Goal: Task Accomplishment & Management: Use online tool/utility

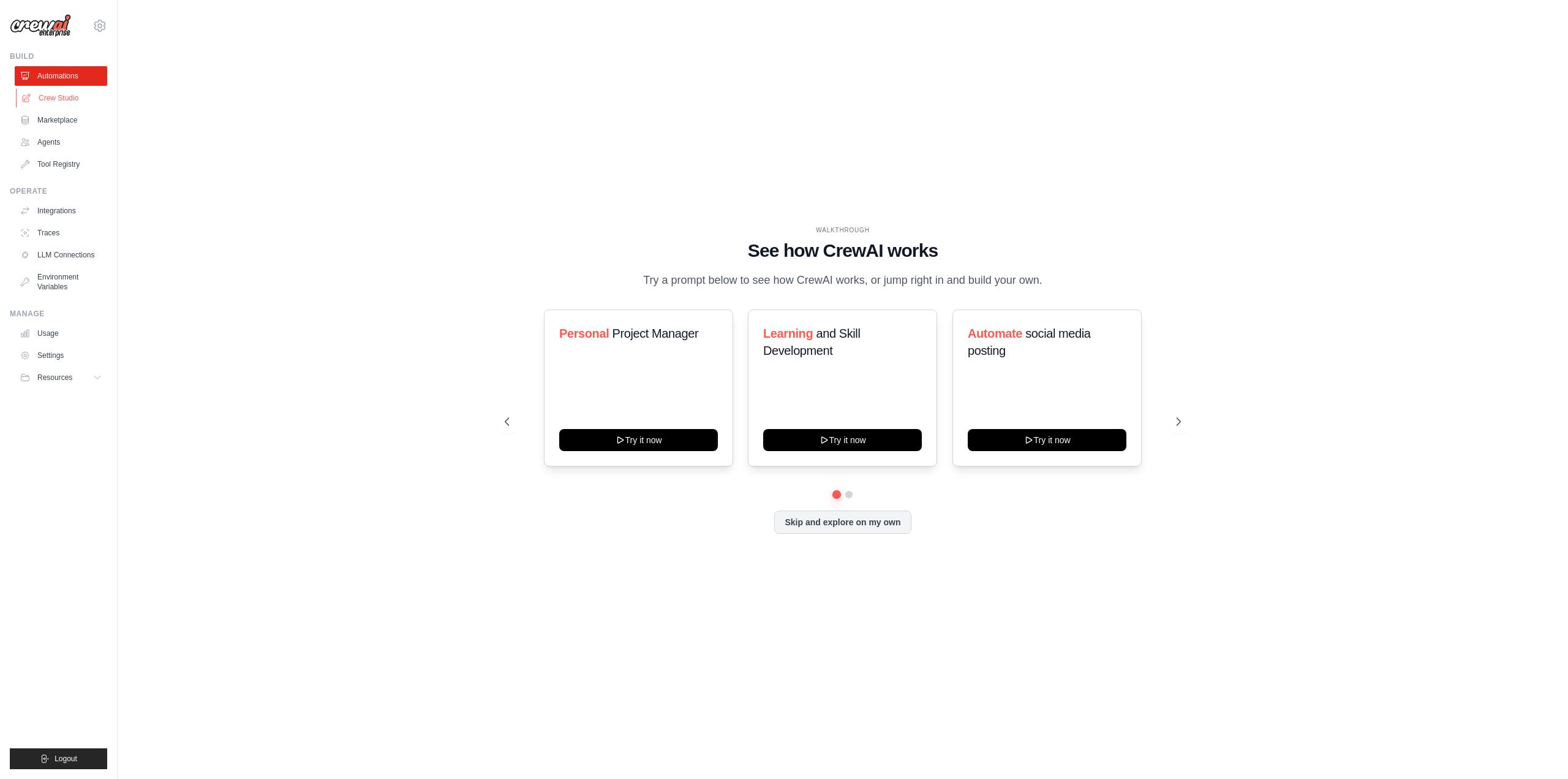
click at [77, 91] on link "Crew Studio" at bounding box center [62, 98] width 92 height 20
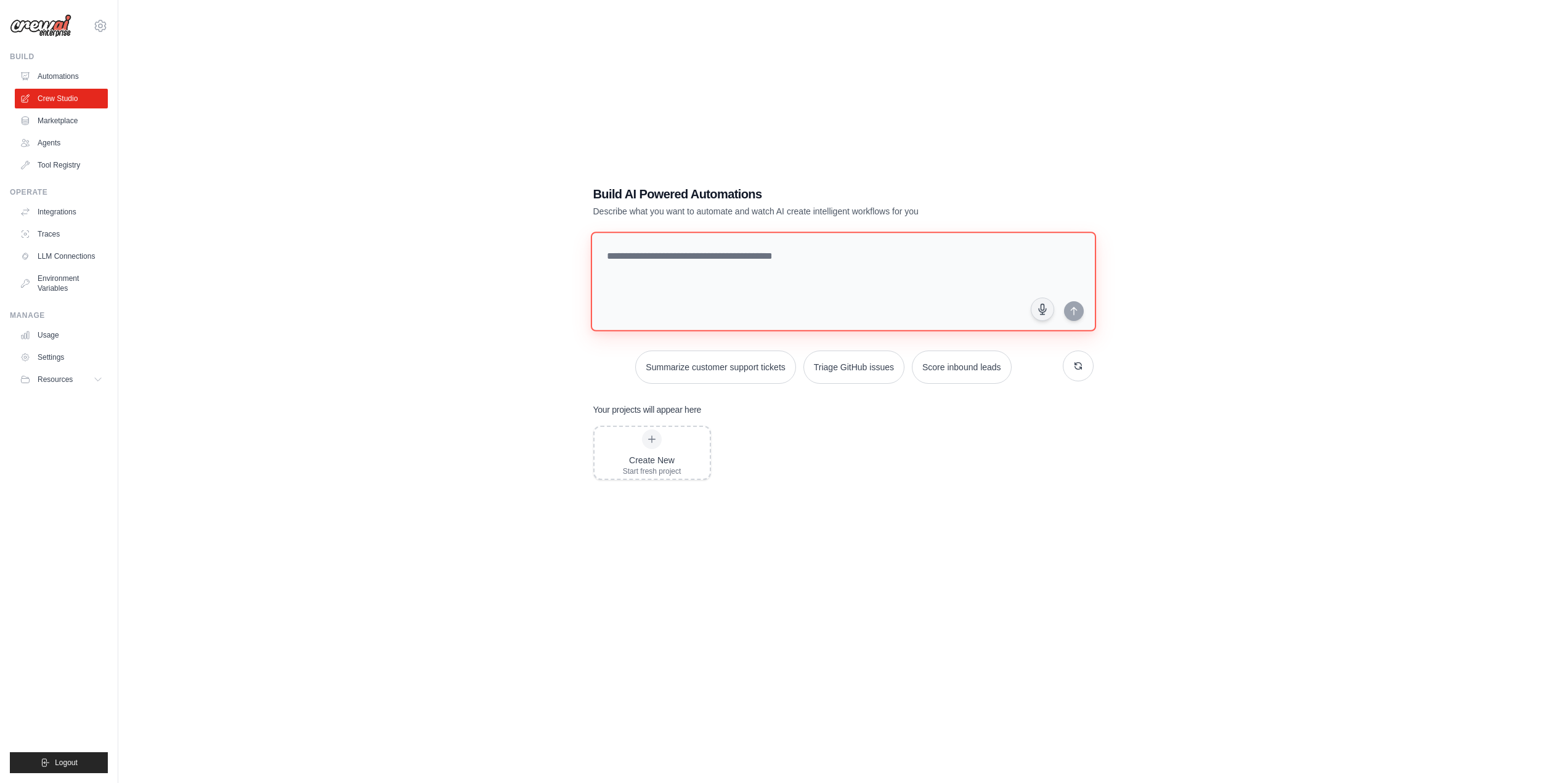
click at [750, 249] on textarea at bounding box center [843, 281] width 505 height 100
click at [96, 76] on link "Automations" at bounding box center [62, 76] width 93 height 20
click at [59, 138] on link "Agents" at bounding box center [62, 143] width 93 height 20
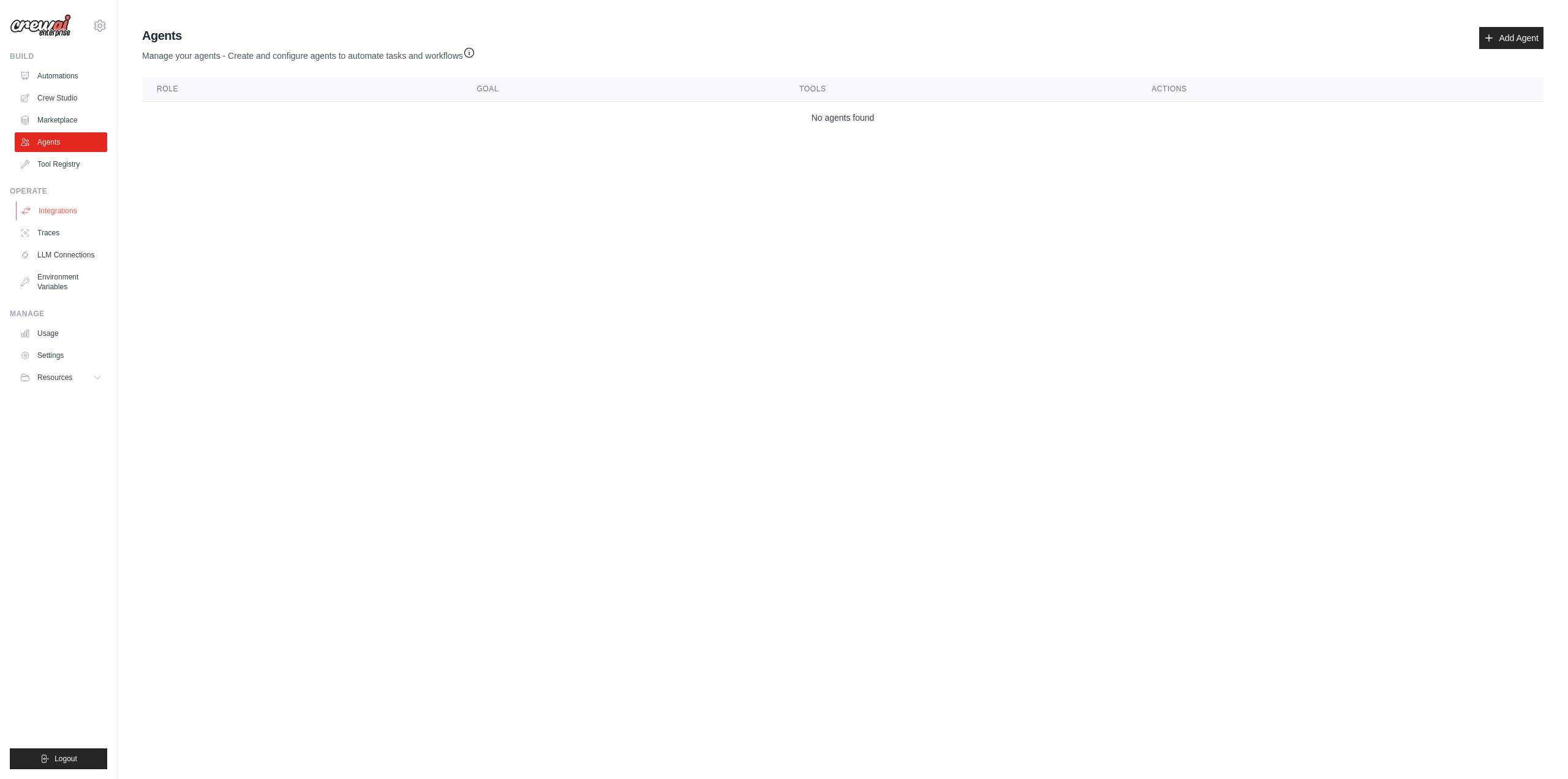
click at [92, 206] on link "Integrations" at bounding box center [62, 210] width 92 height 20
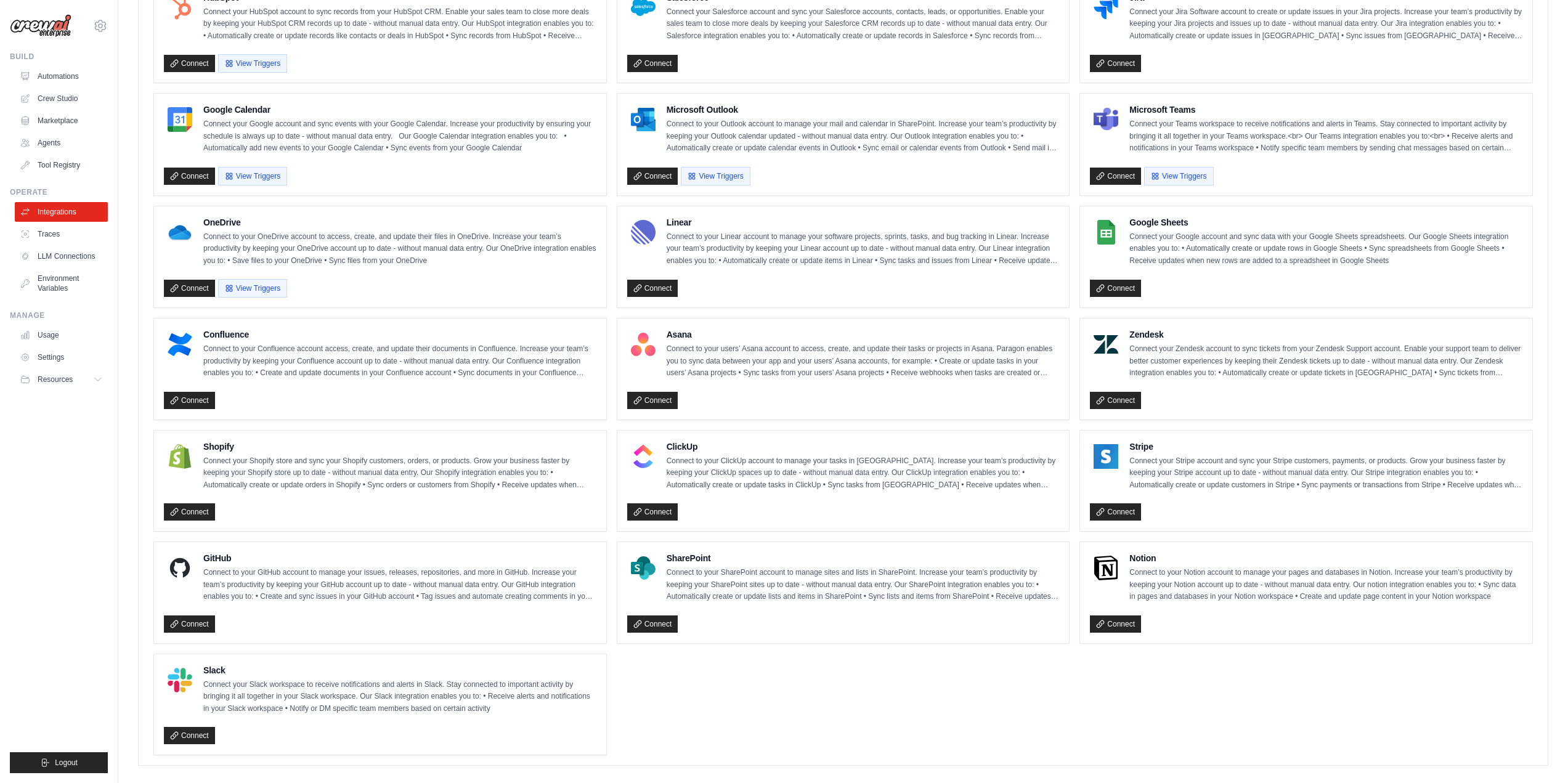
scroll to position [516, 0]
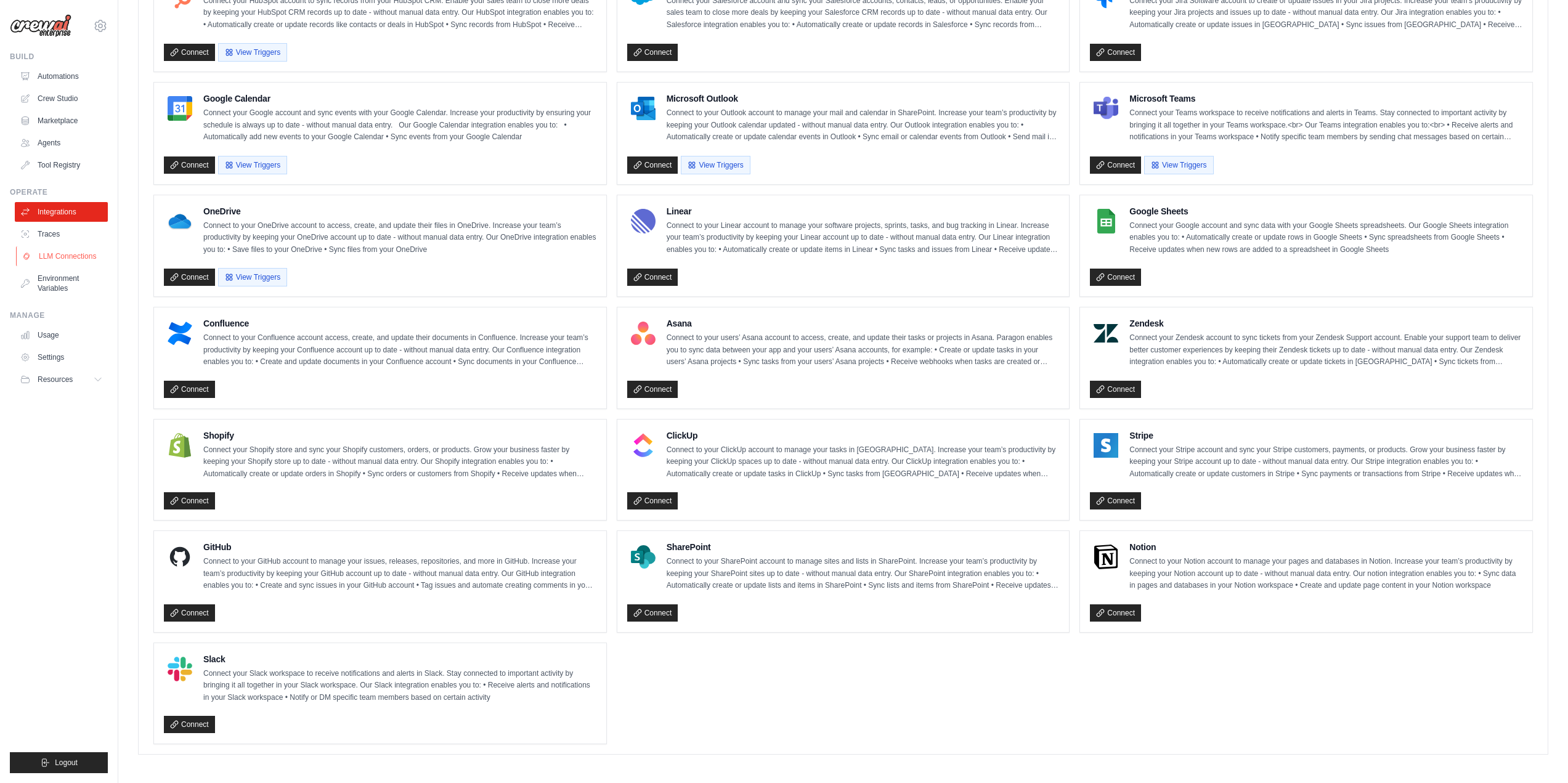
click at [55, 265] on link "LLM Connections" at bounding box center [62, 256] width 93 height 20
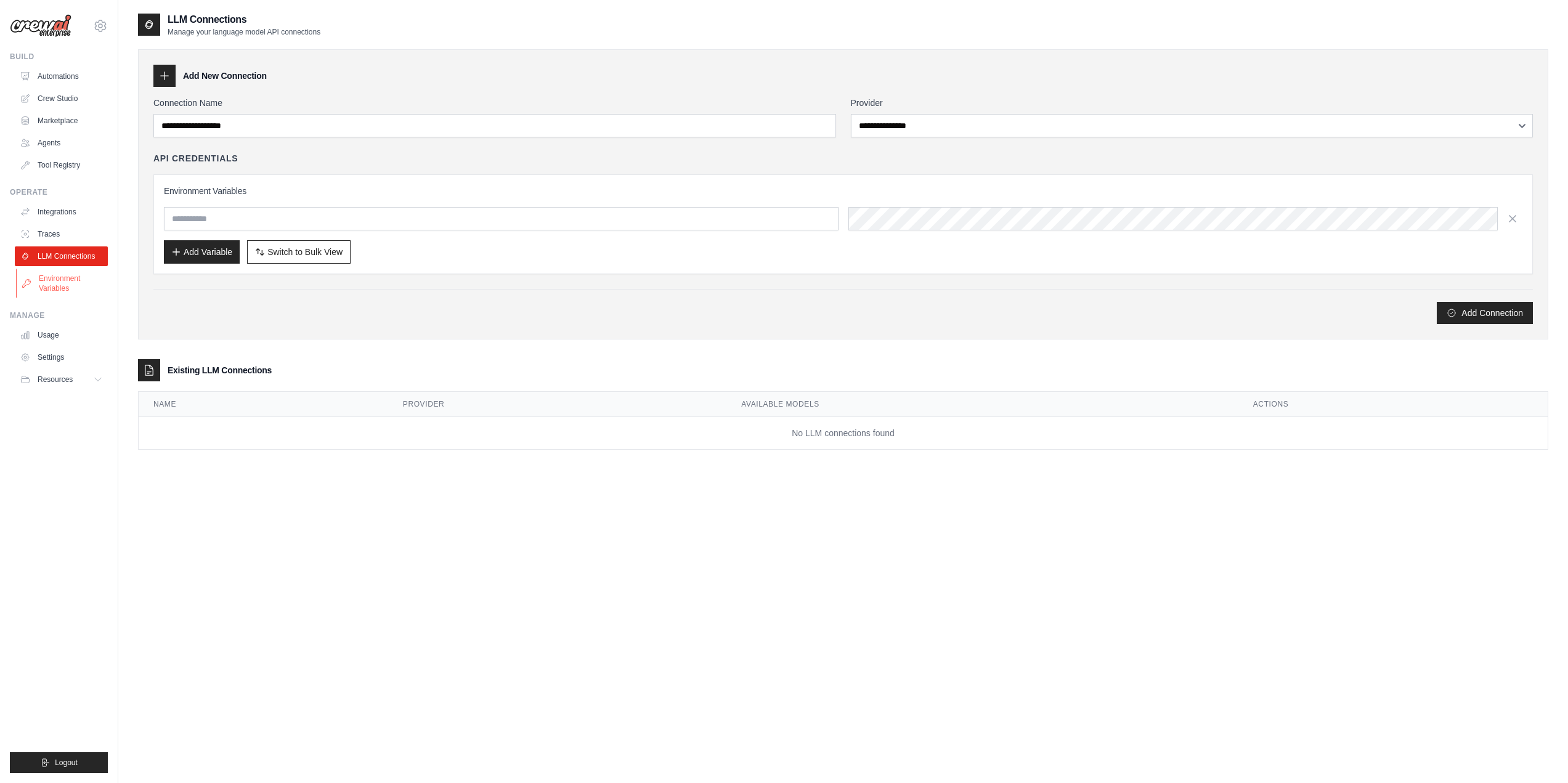
click at [51, 271] on link "Environment Variables" at bounding box center [62, 283] width 93 height 30
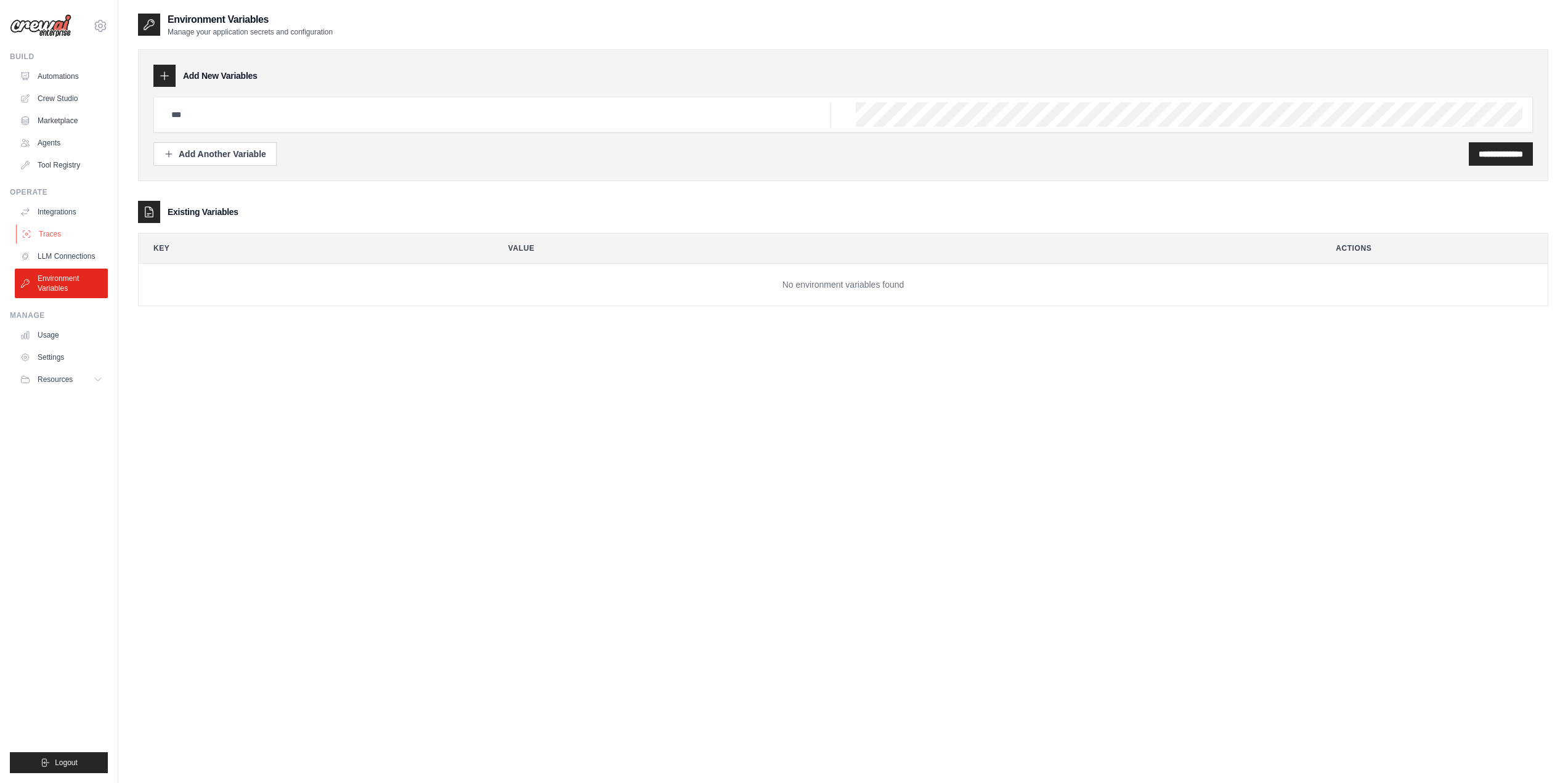
click at [47, 227] on link "Traces" at bounding box center [62, 234] width 93 height 20
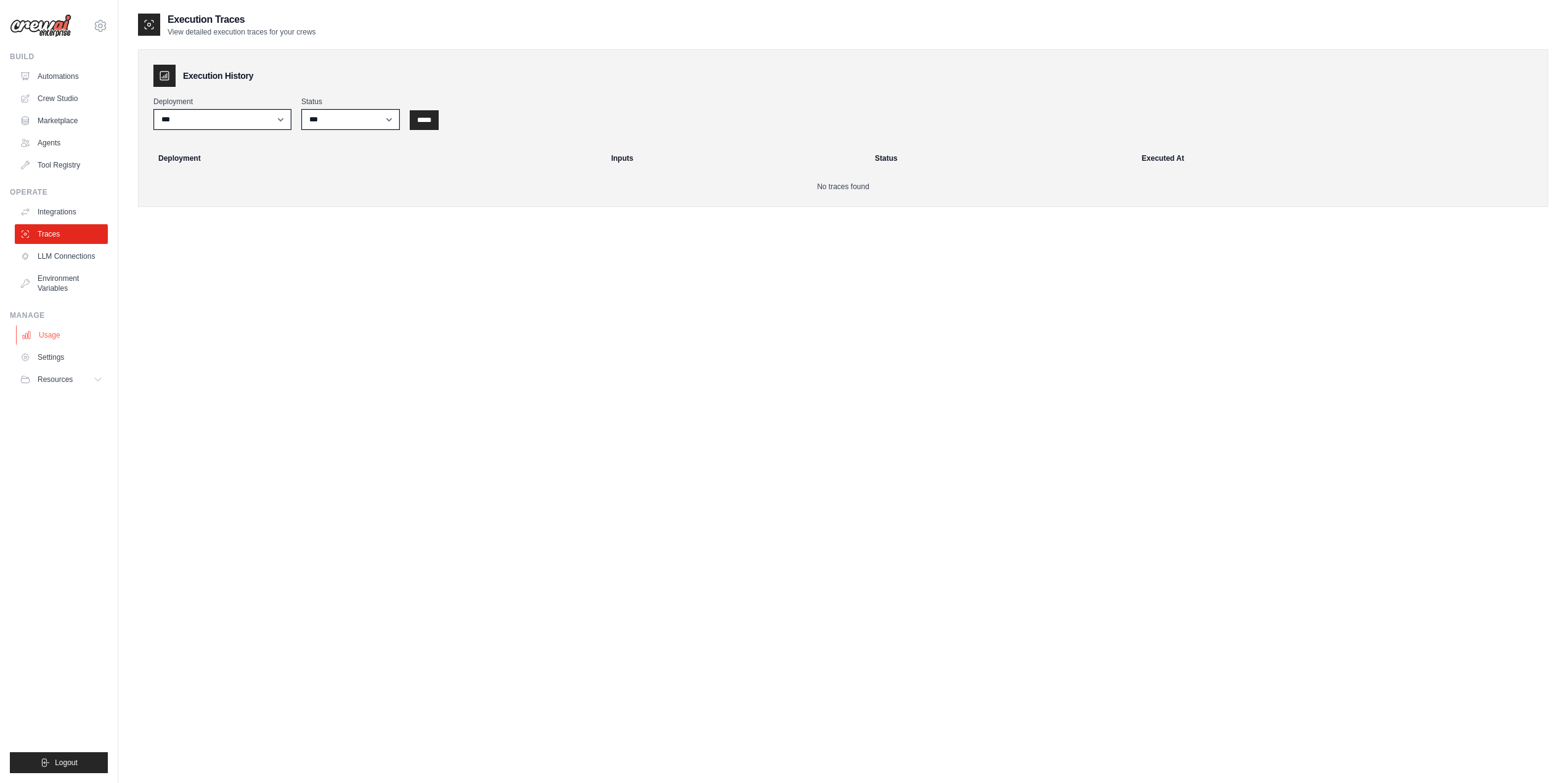
click at [36, 341] on link "Usage" at bounding box center [62, 335] width 93 height 20
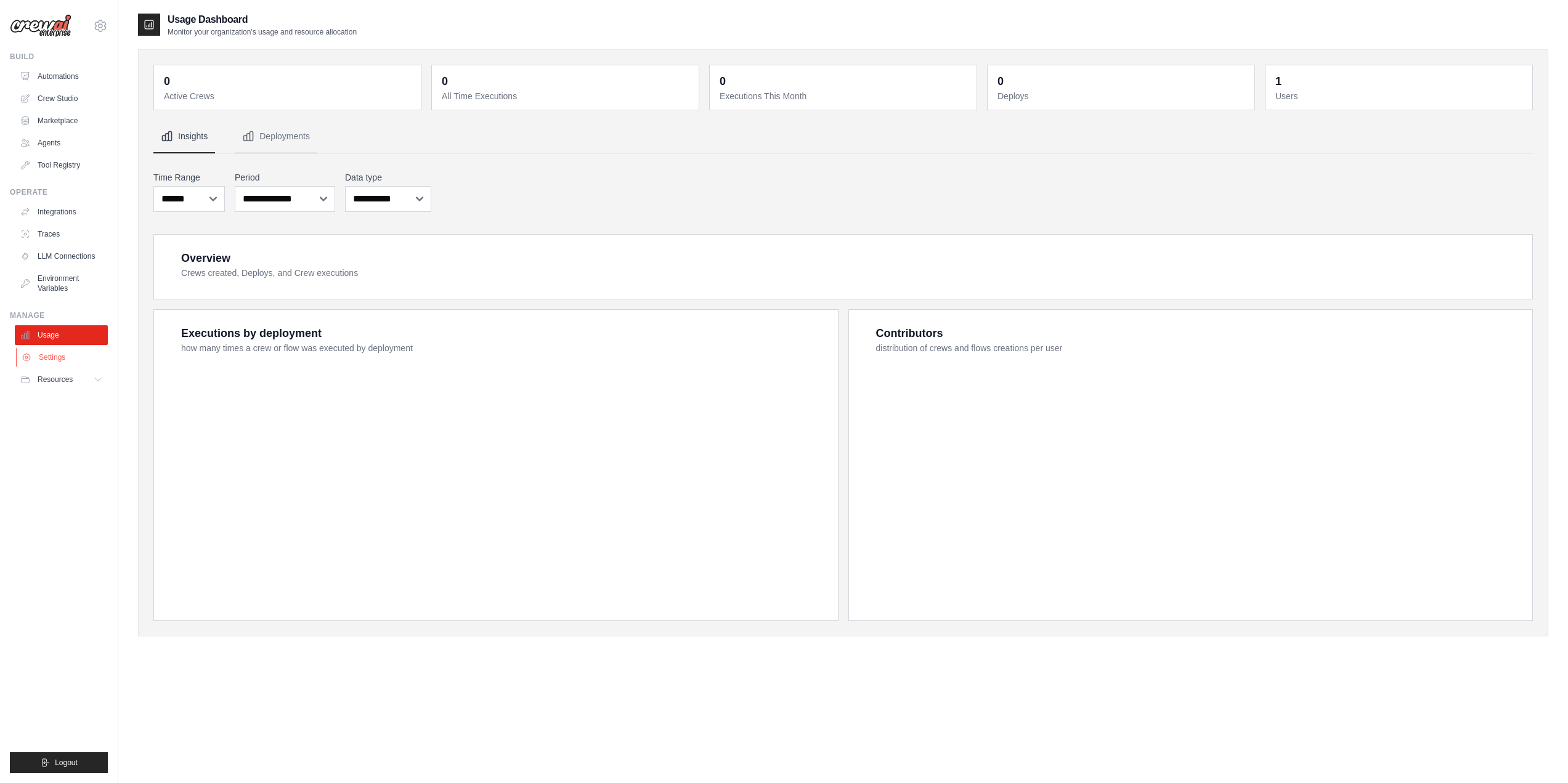
click at [42, 357] on link "Settings" at bounding box center [62, 357] width 93 height 20
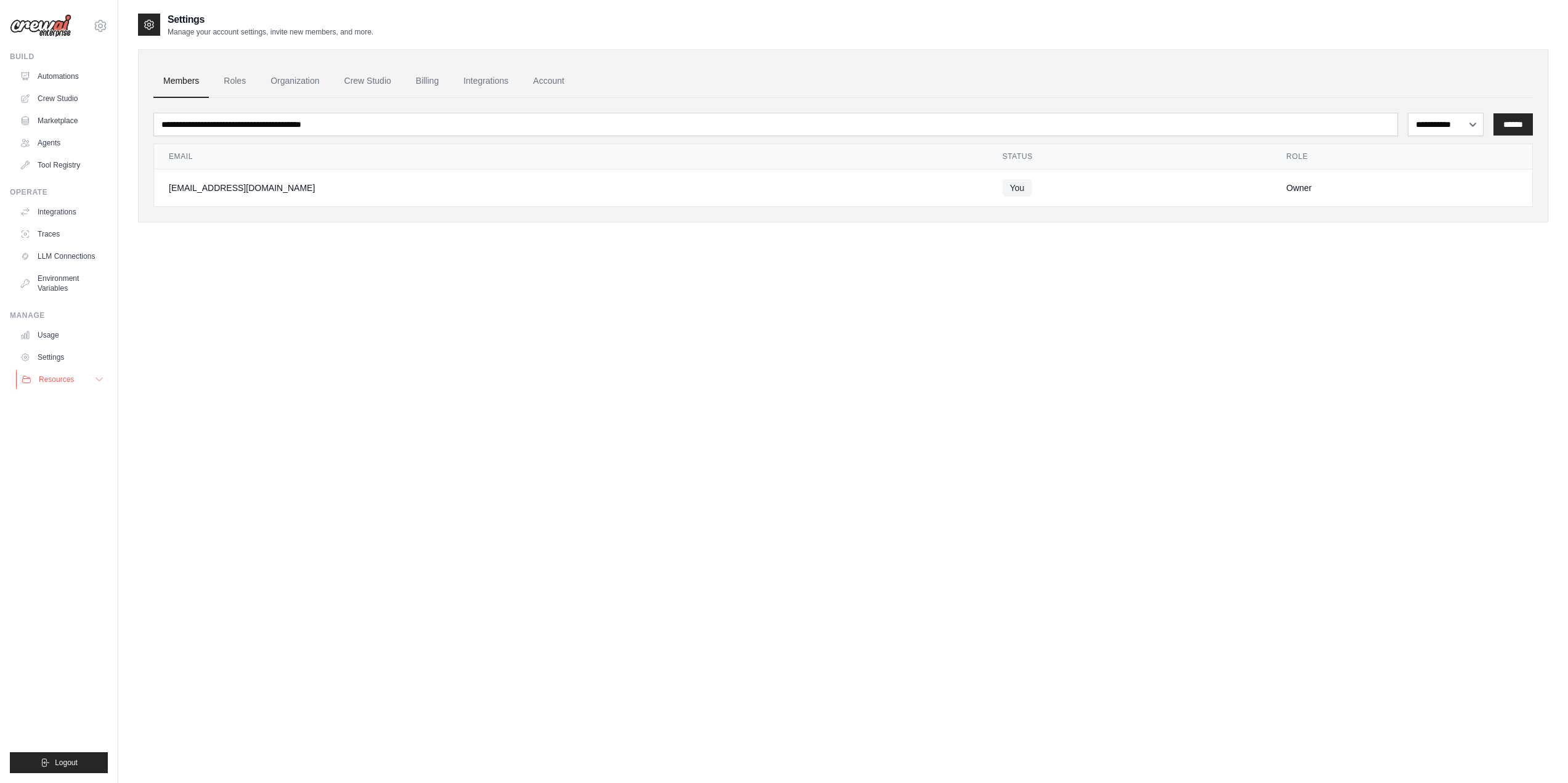
click at [54, 375] on span "Resources" at bounding box center [56, 379] width 35 height 10
click at [72, 78] on link "Automations" at bounding box center [62, 76] width 93 height 20
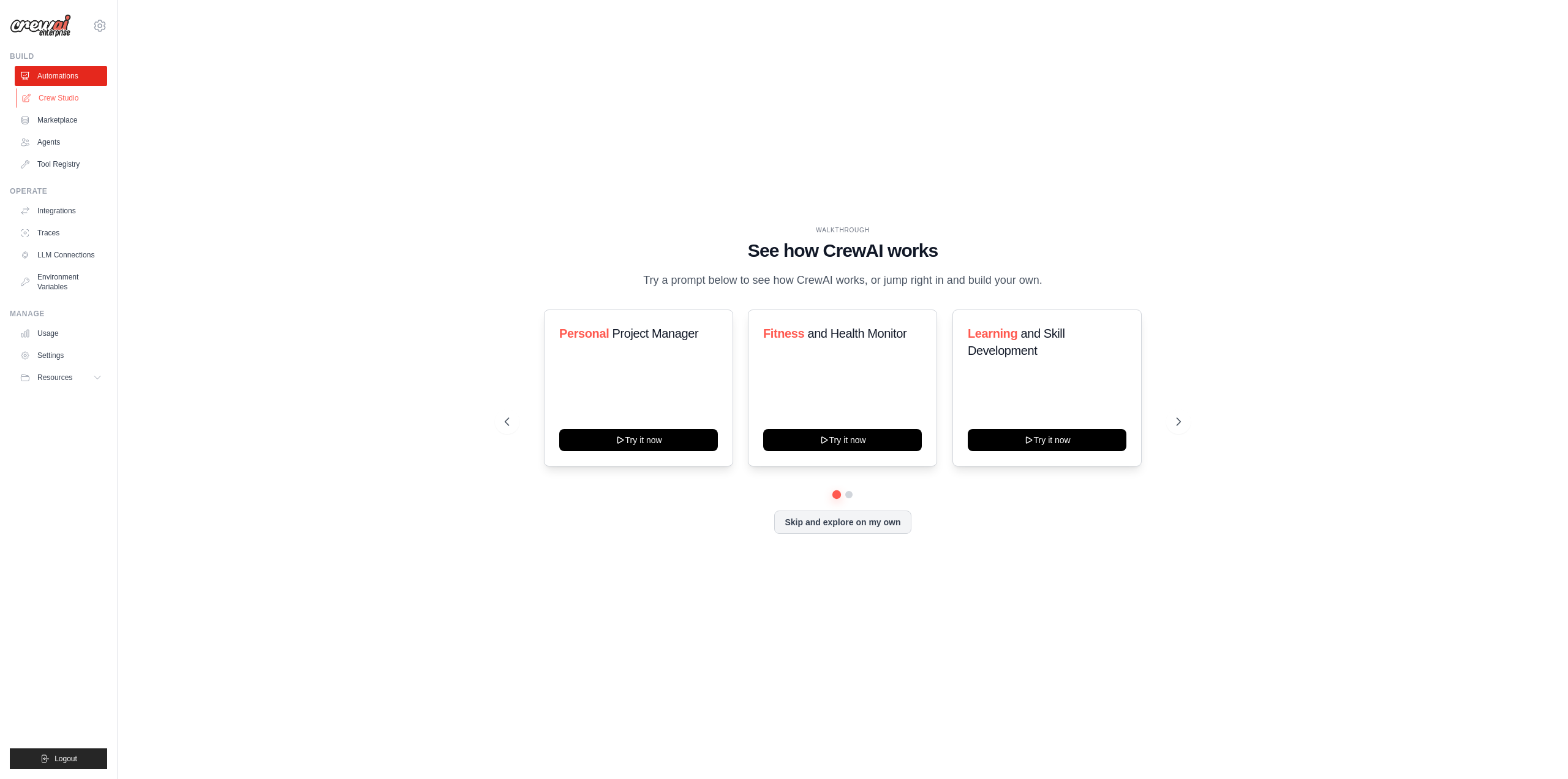
click at [76, 97] on link "Crew Studio" at bounding box center [62, 98] width 92 height 20
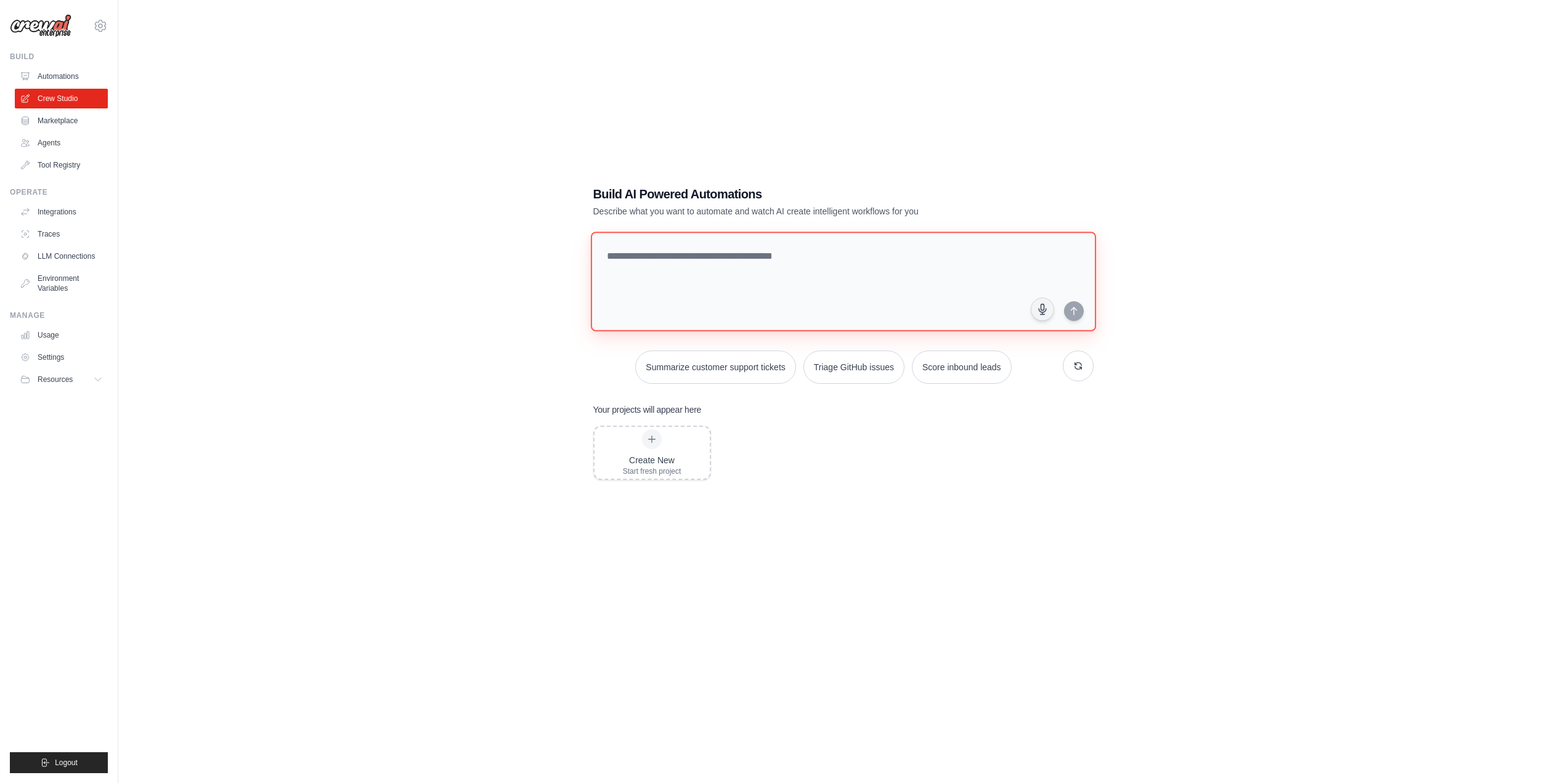
click at [678, 246] on textarea at bounding box center [843, 281] width 505 height 100
drag, startPoint x: 599, startPoint y: 213, endPoint x: 420, endPoint y: 295, distance: 196.9
click at [599, 213] on p "Describe what you want to automate and watch AI create intelligent workflows fo…" at bounding box center [800, 211] width 414 height 12
click at [56, 337] on link "Usage" at bounding box center [62, 335] width 93 height 20
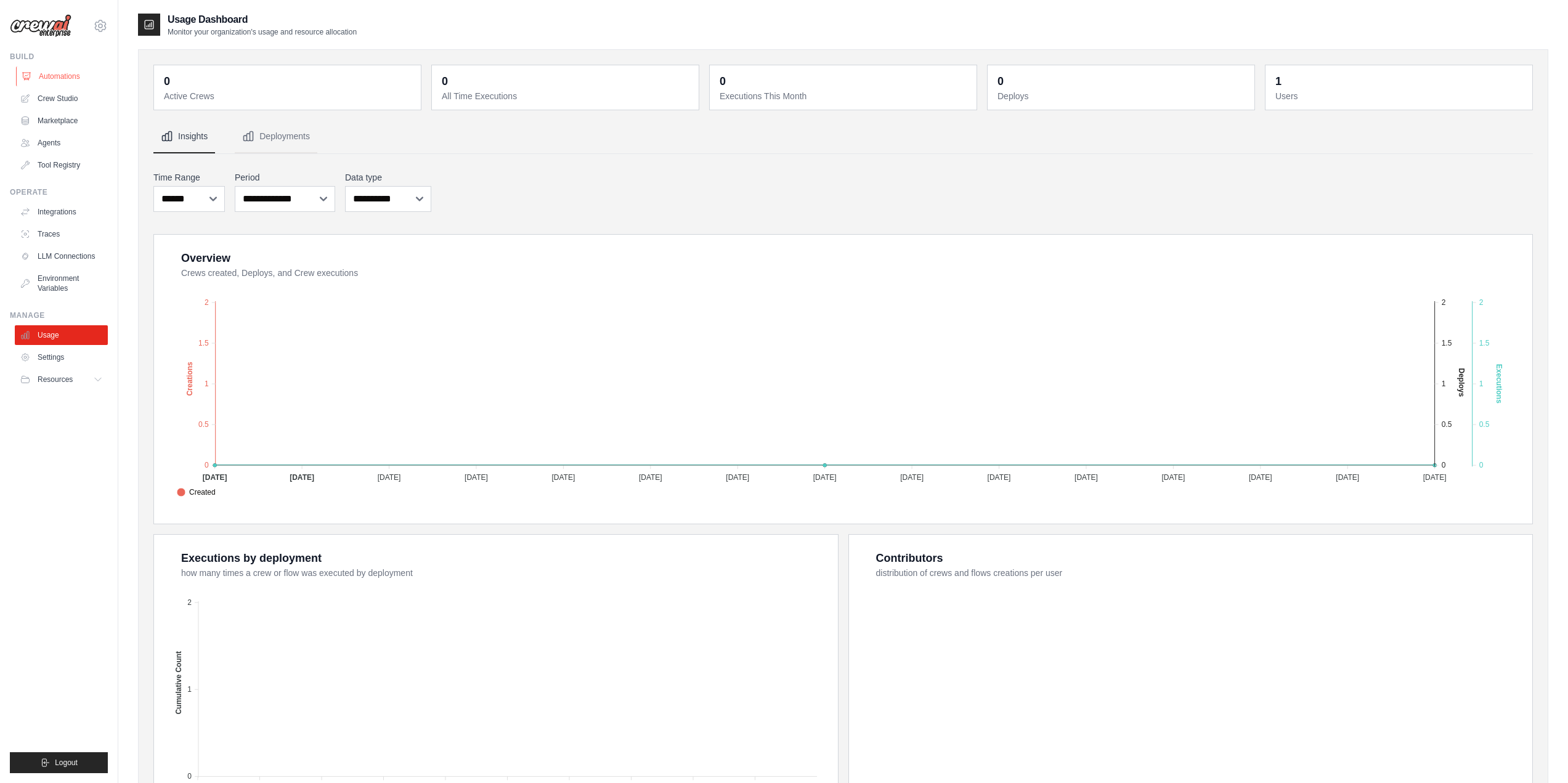
click at [54, 72] on link "Automations" at bounding box center [62, 76] width 93 height 20
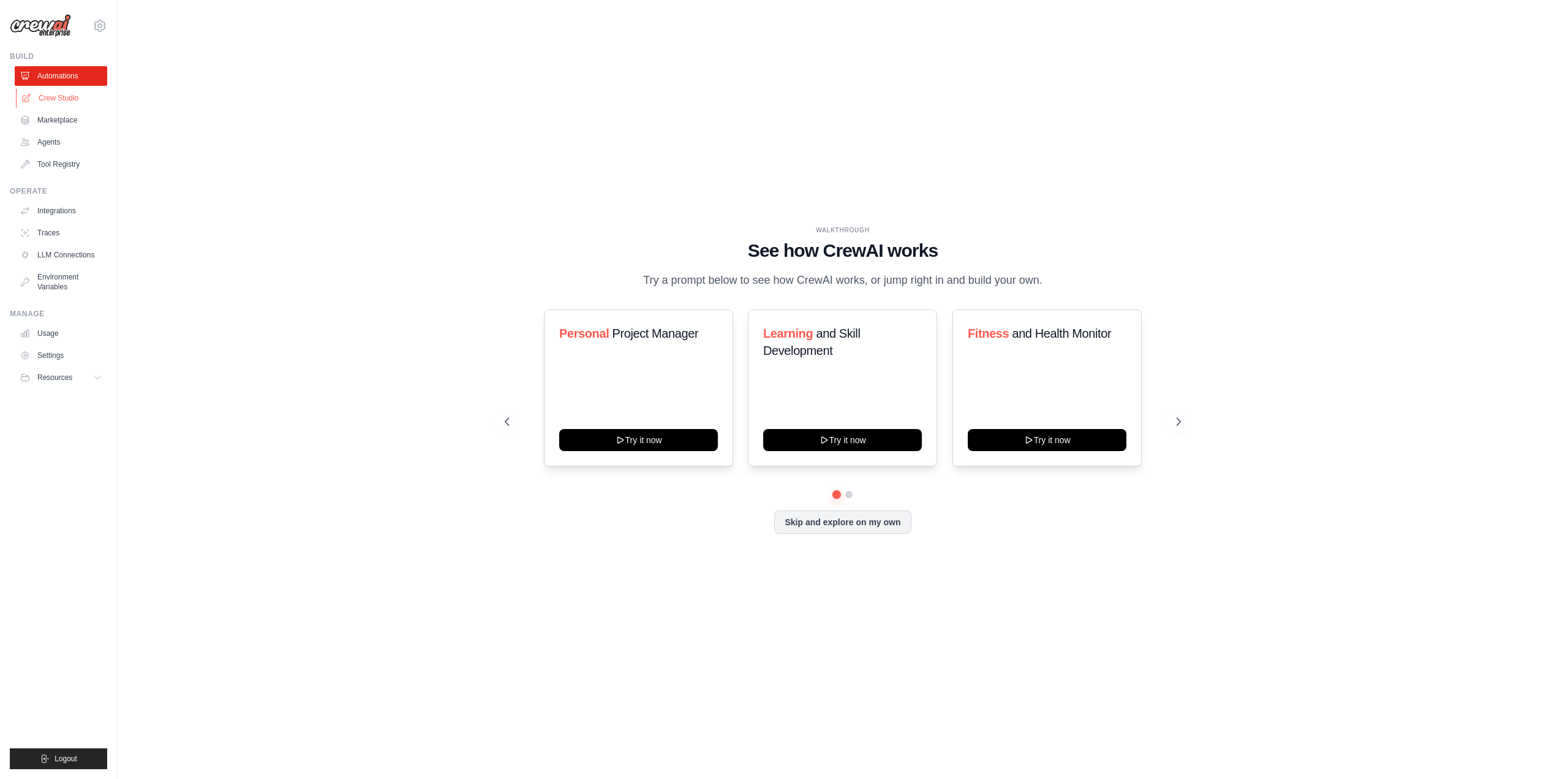
click at [55, 95] on link "Crew Studio" at bounding box center [62, 98] width 92 height 20
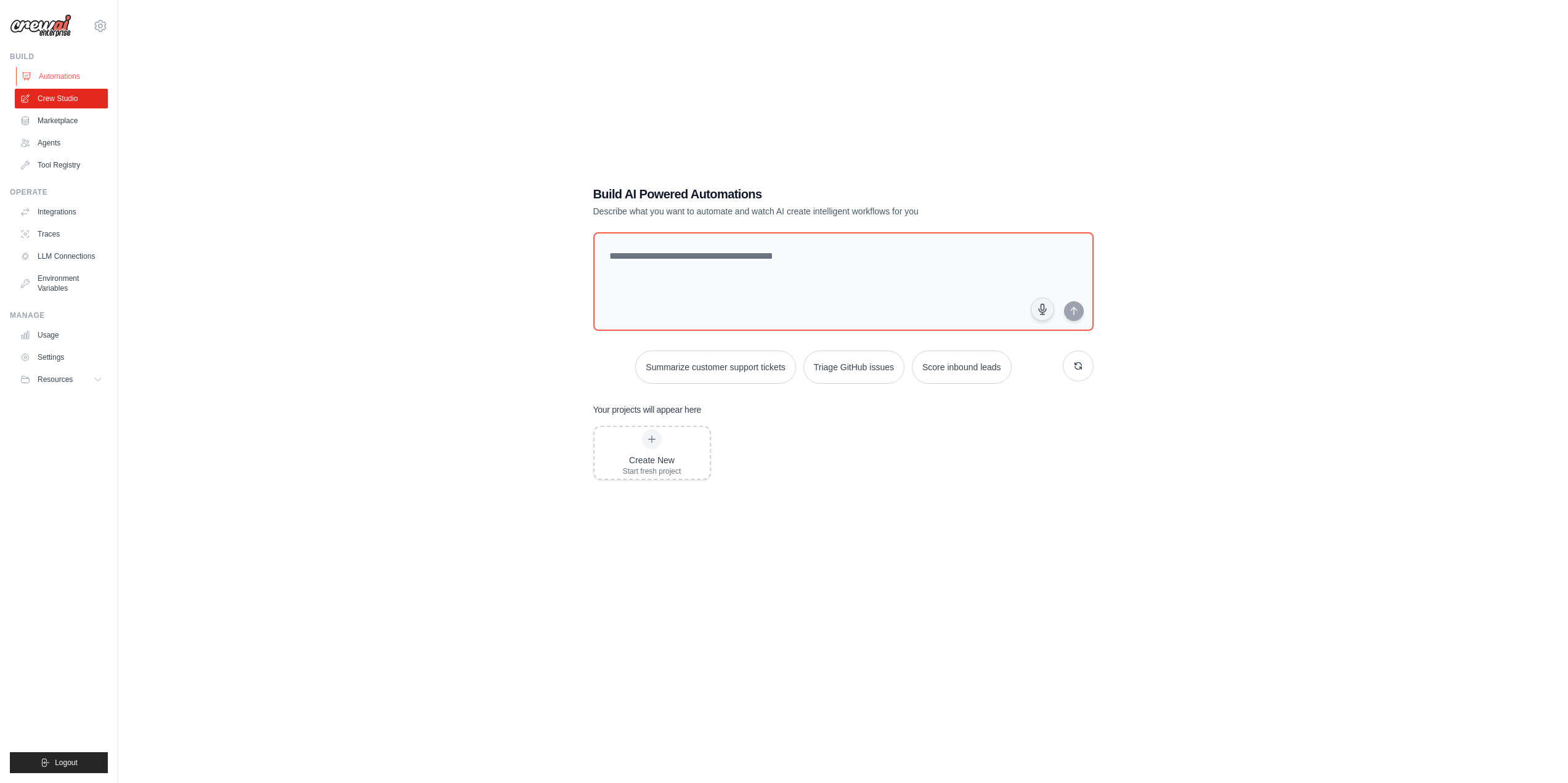
click at [61, 77] on link "Automations" at bounding box center [62, 76] width 93 height 20
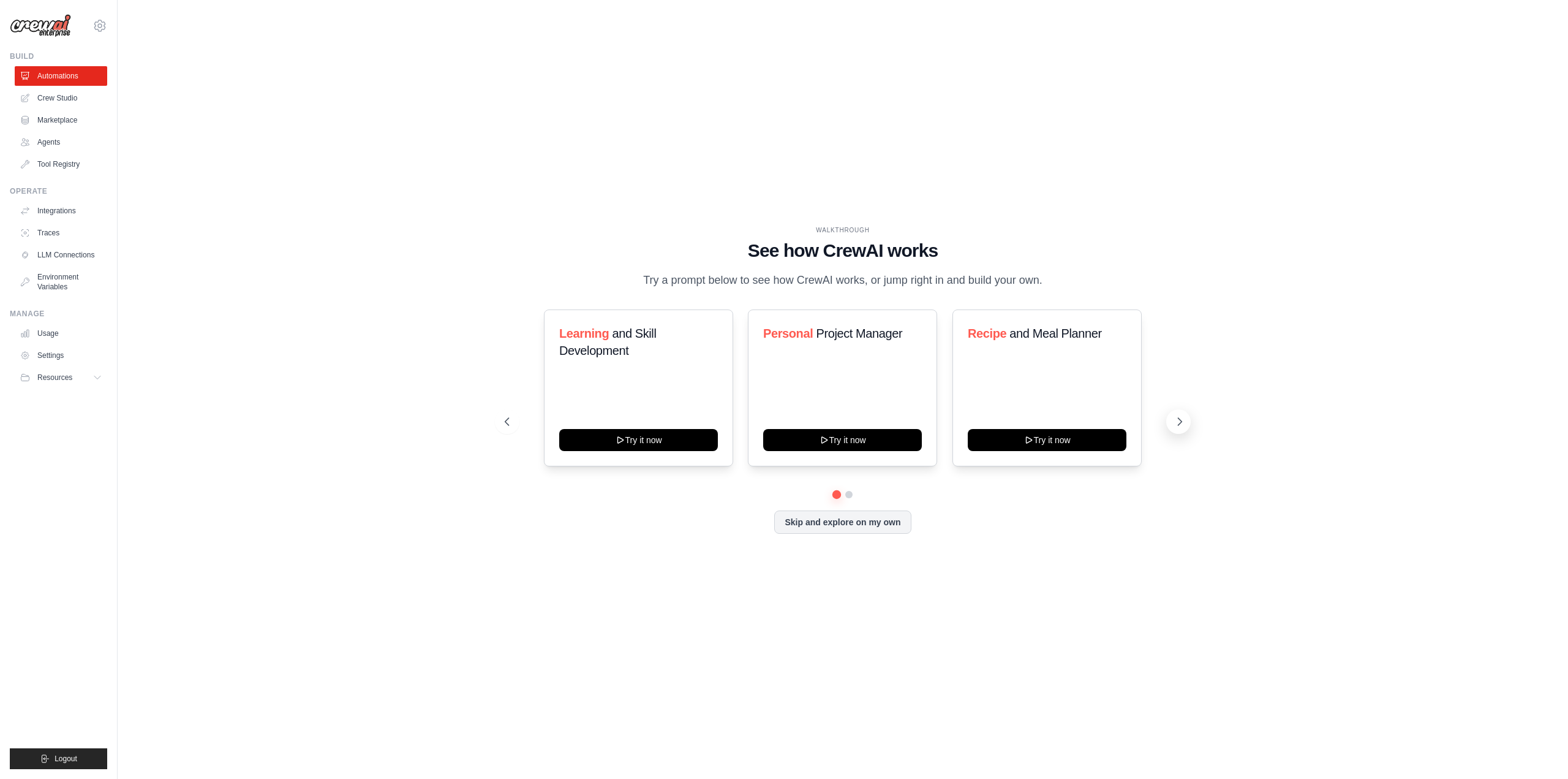
click at [1183, 426] on icon at bounding box center [1180, 421] width 12 height 12
click at [855, 447] on button "Try it now" at bounding box center [843, 438] width 159 height 22
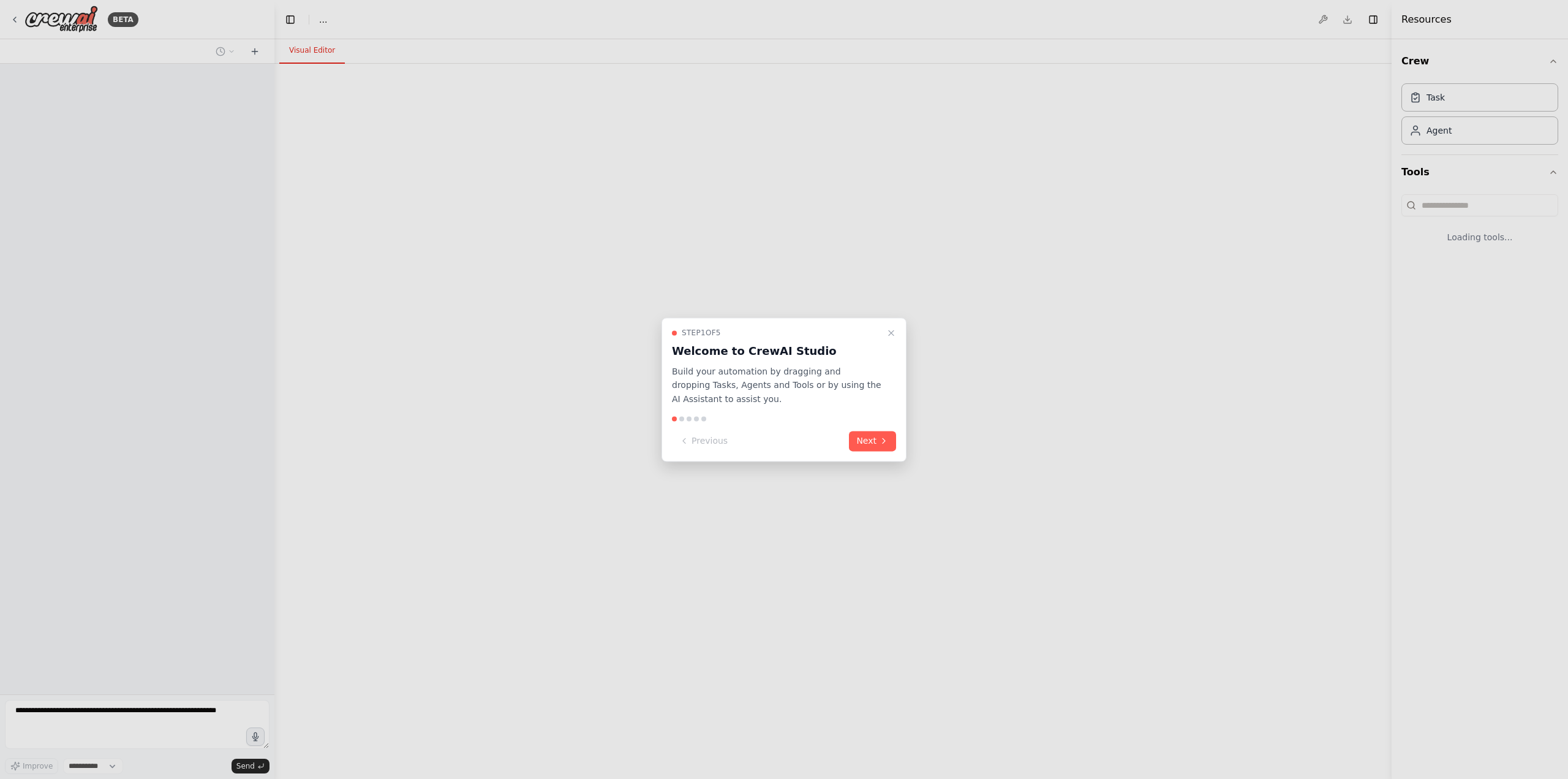
select select "****"
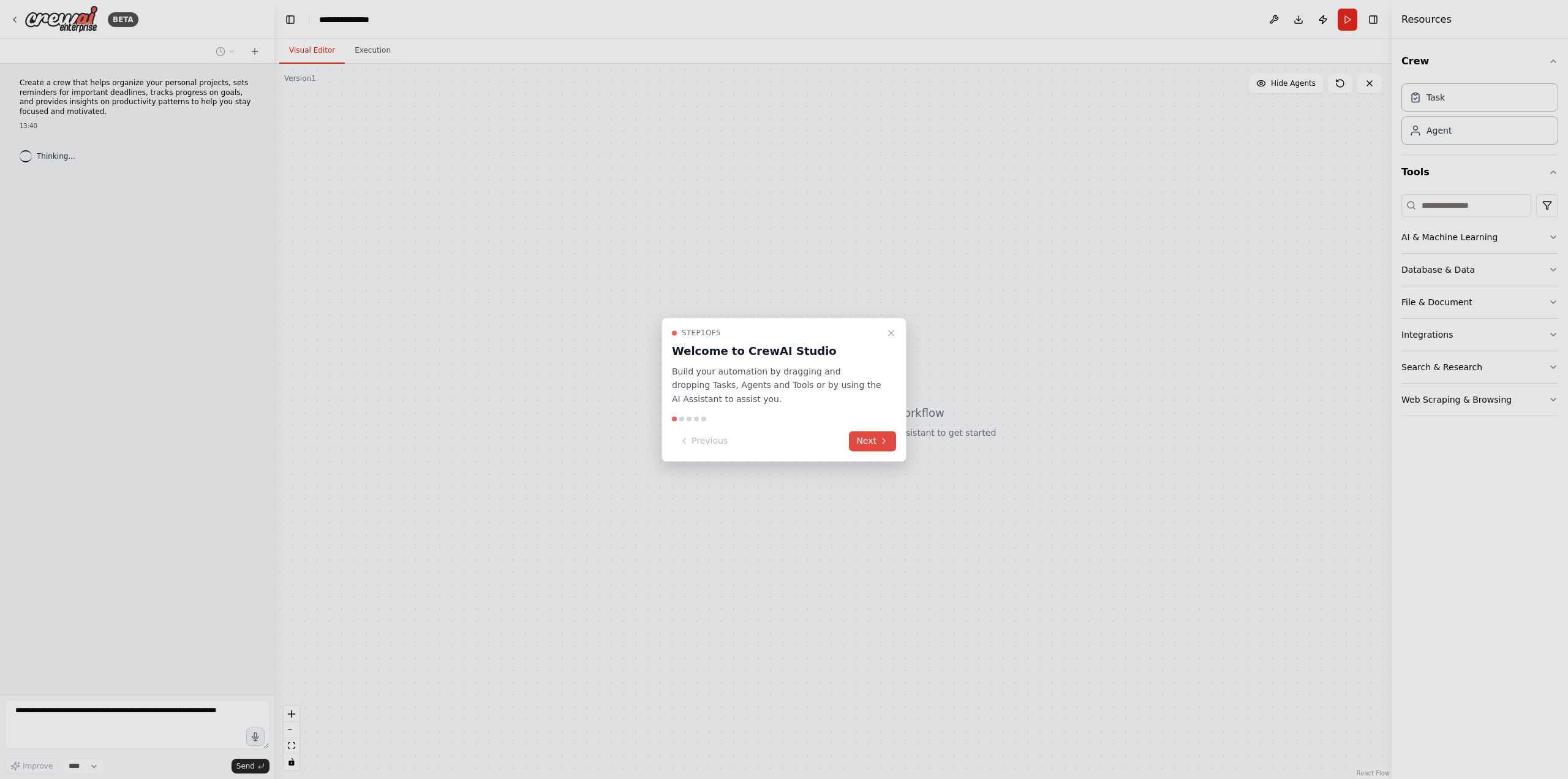
click at [872, 441] on button "Next" at bounding box center [872, 441] width 47 height 21
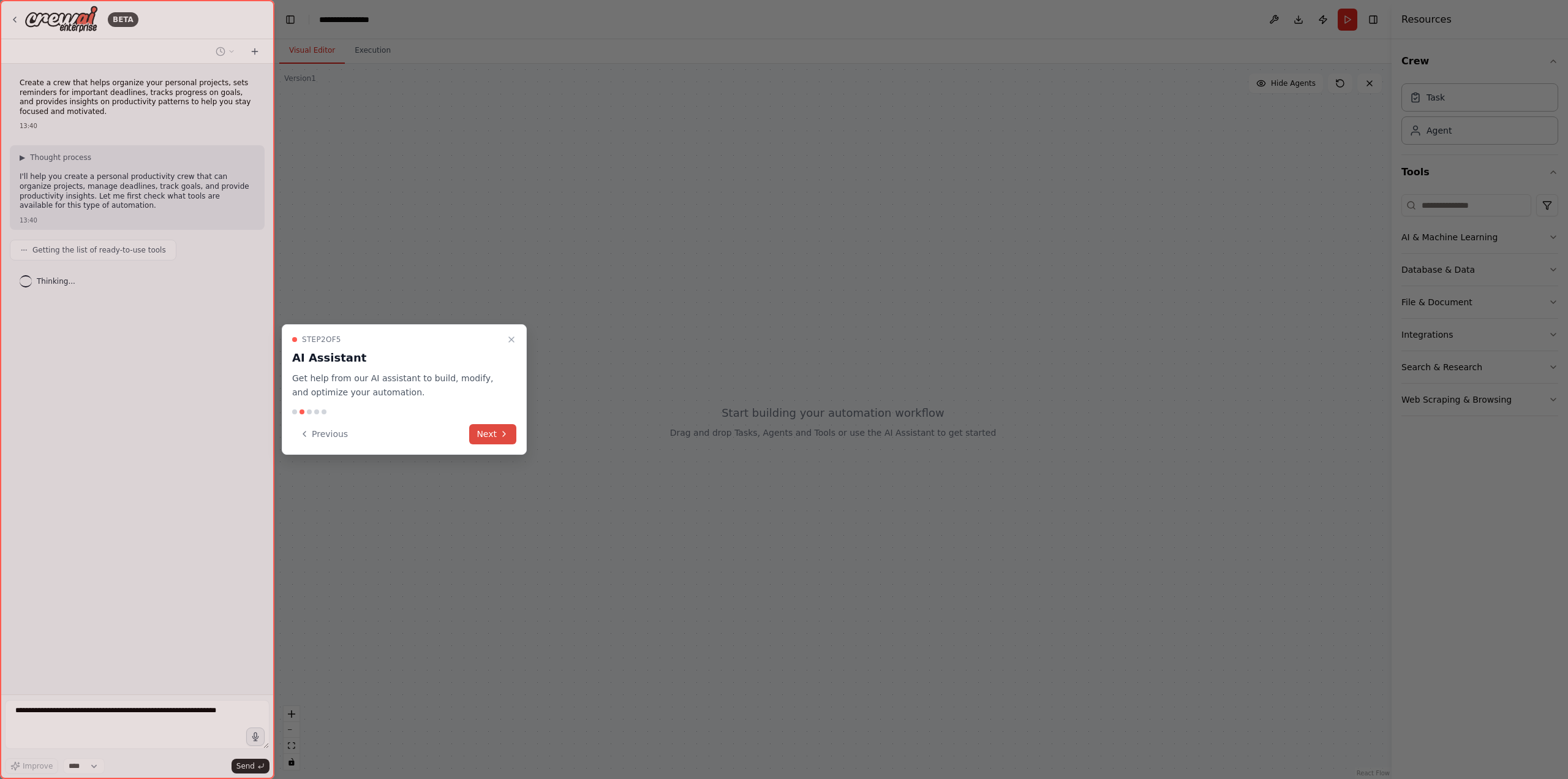
click at [492, 427] on button "Next" at bounding box center [493, 434] width 47 height 21
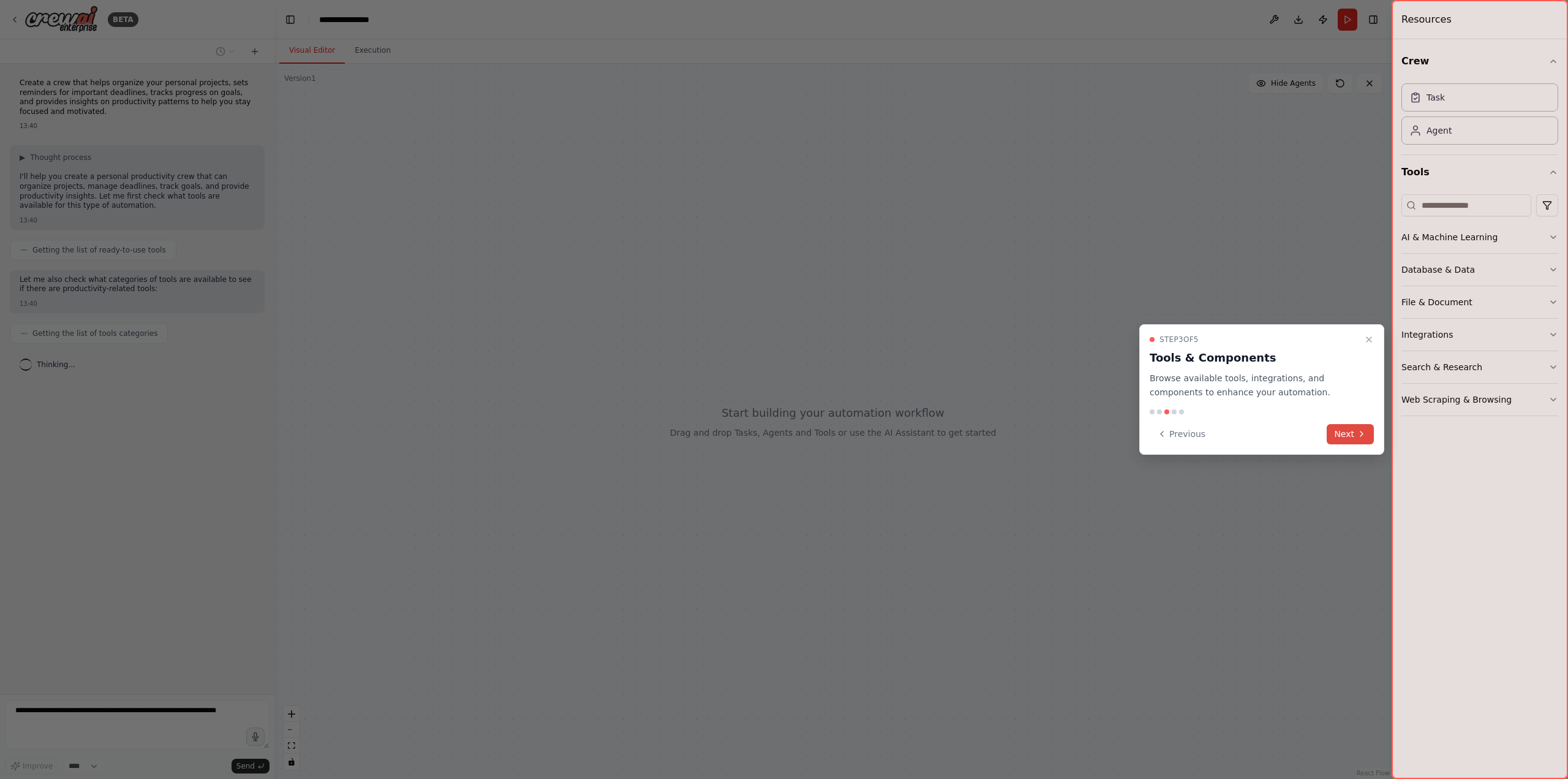
click at [1337, 434] on button "Next" at bounding box center [1350, 434] width 47 height 21
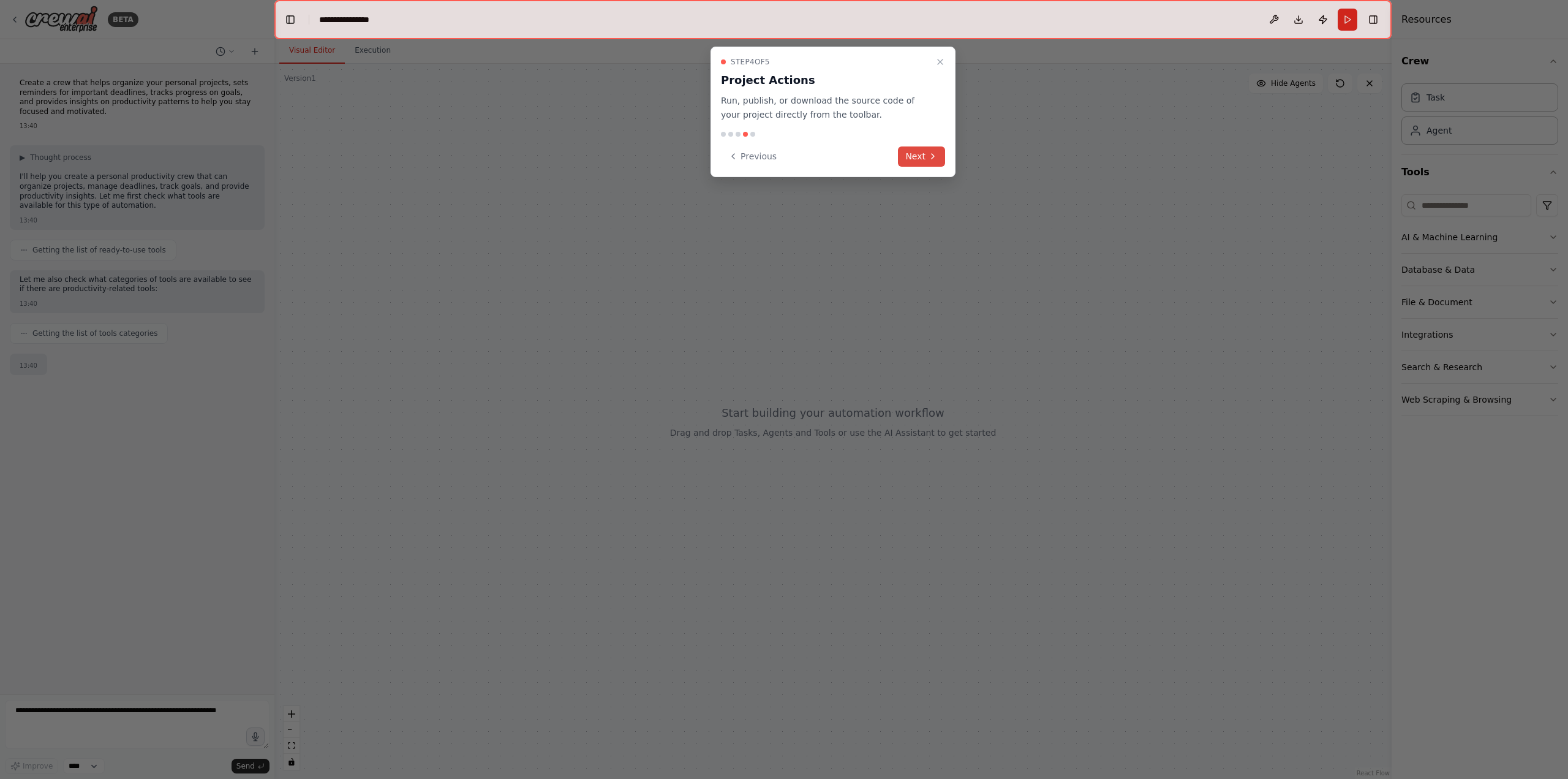
click at [924, 158] on button "Next" at bounding box center [921, 157] width 47 height 21
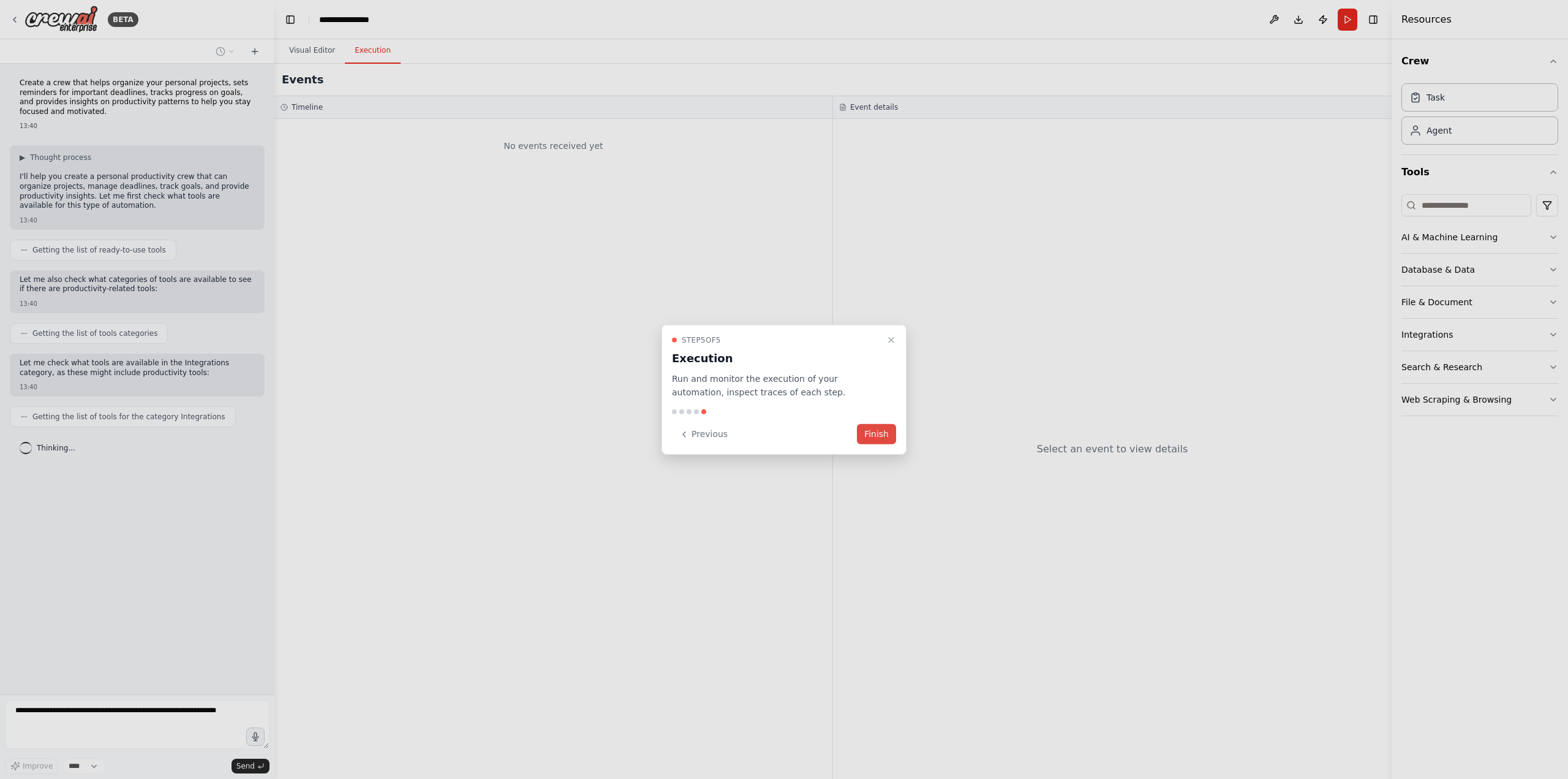
click at [884, 424] on button "Finish" at bounding box center [876, 434] width 39 height 21
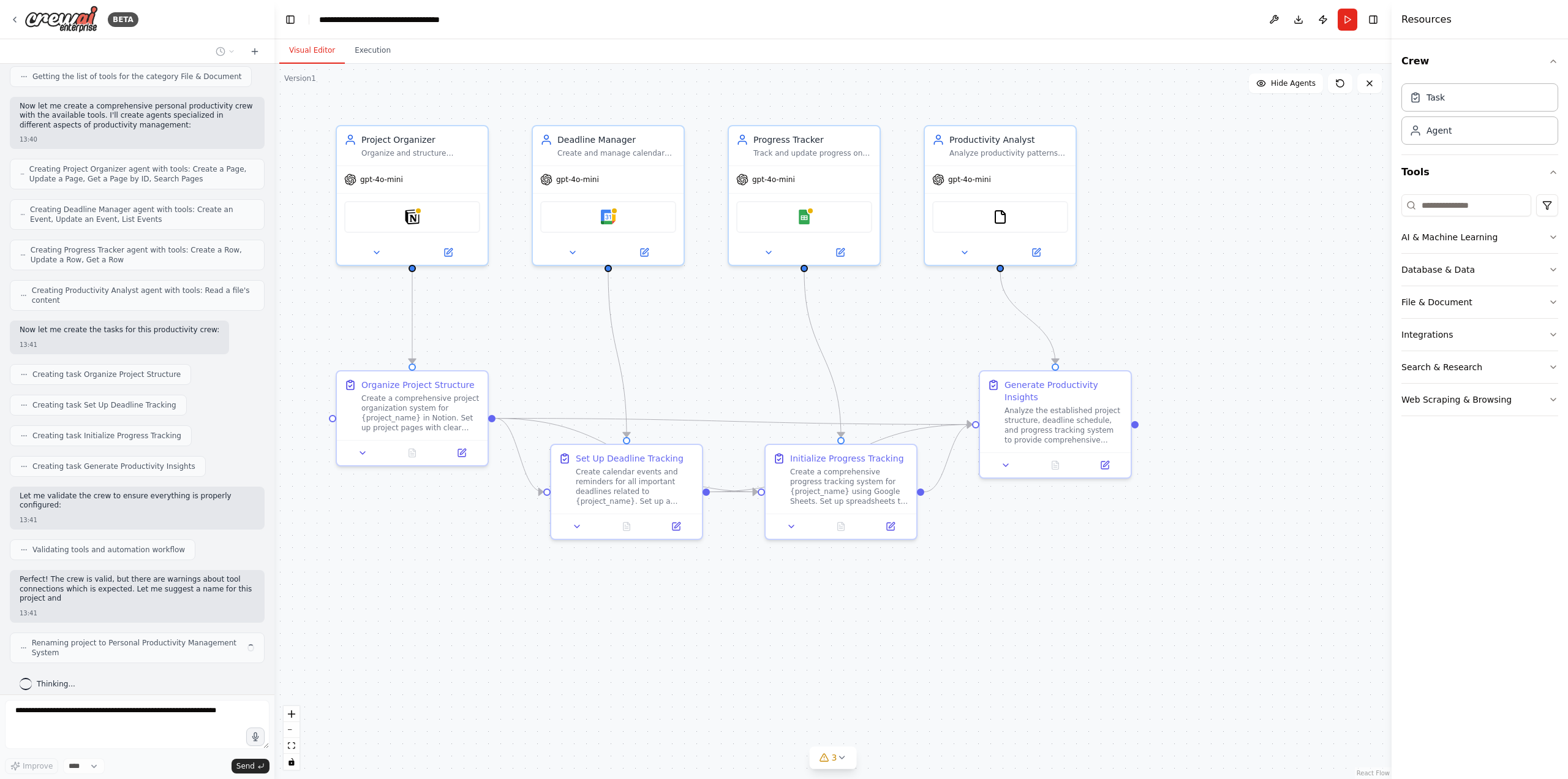
scroll to position [453, 0]
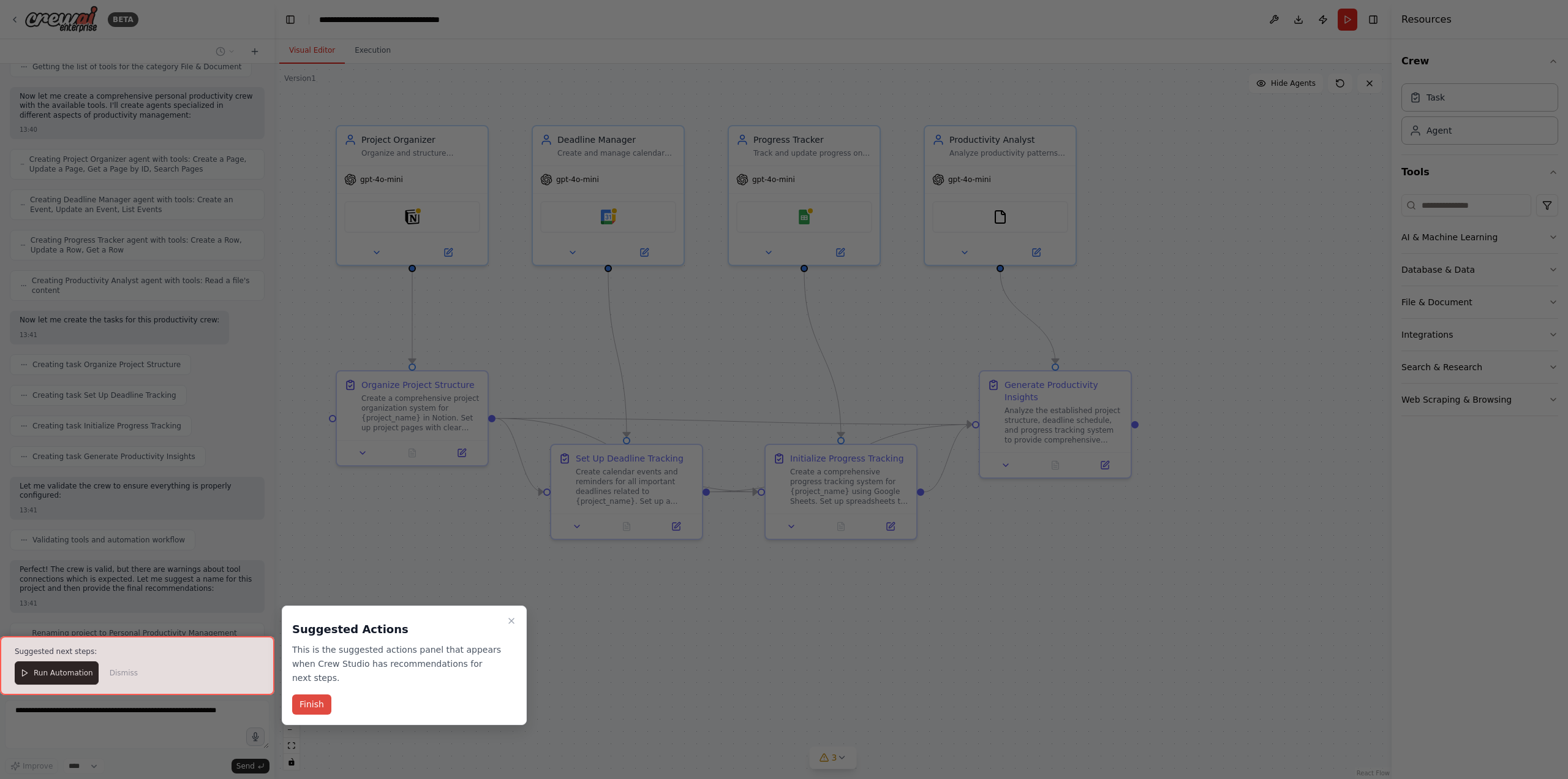
click at [302, 695] on button "Finish" at bounding box center [312, 704] width 39 height 21
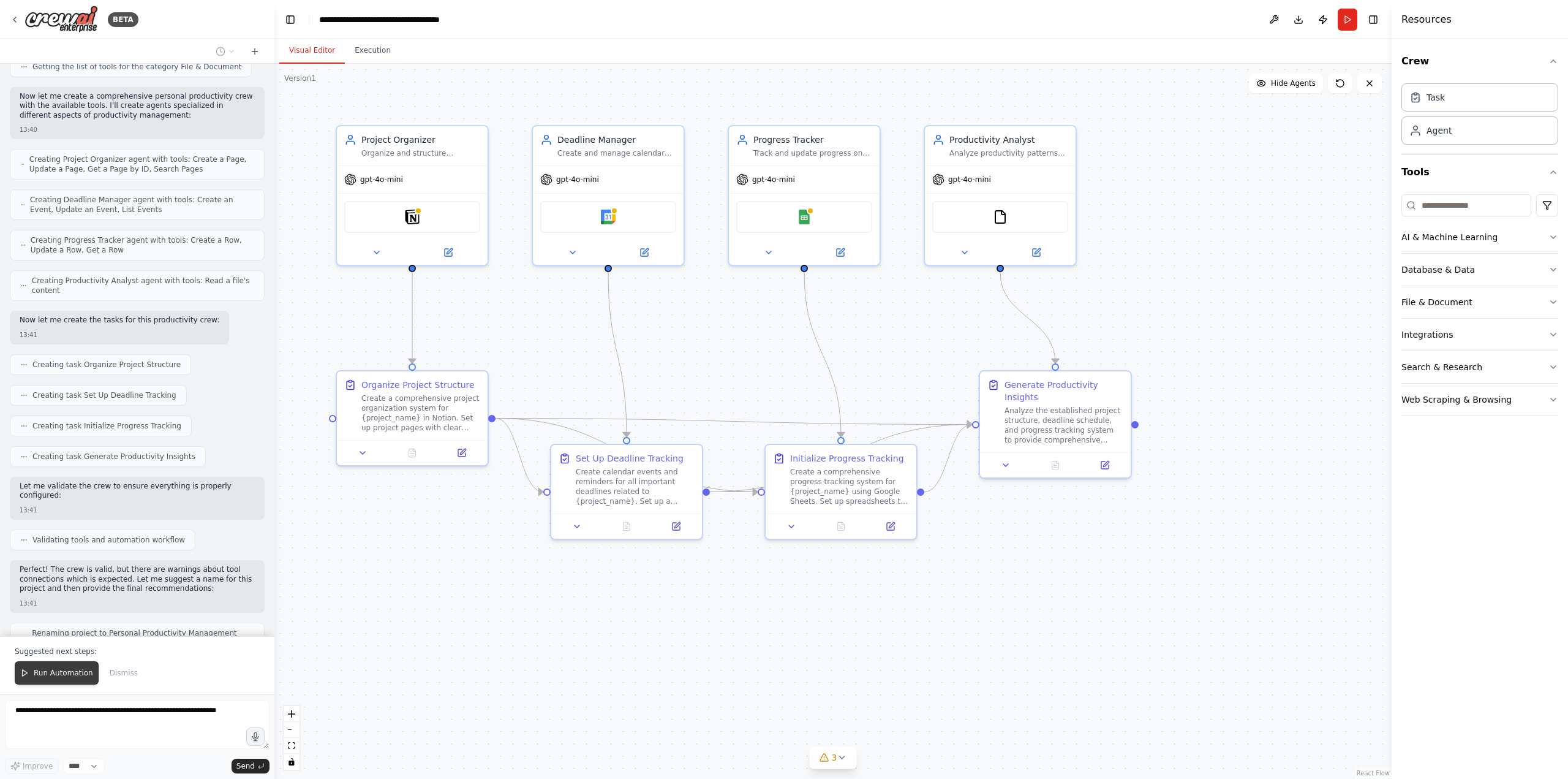
click at [76, 675] on span "Run Automation" at bounding box center [63, 673] width 60 height 10
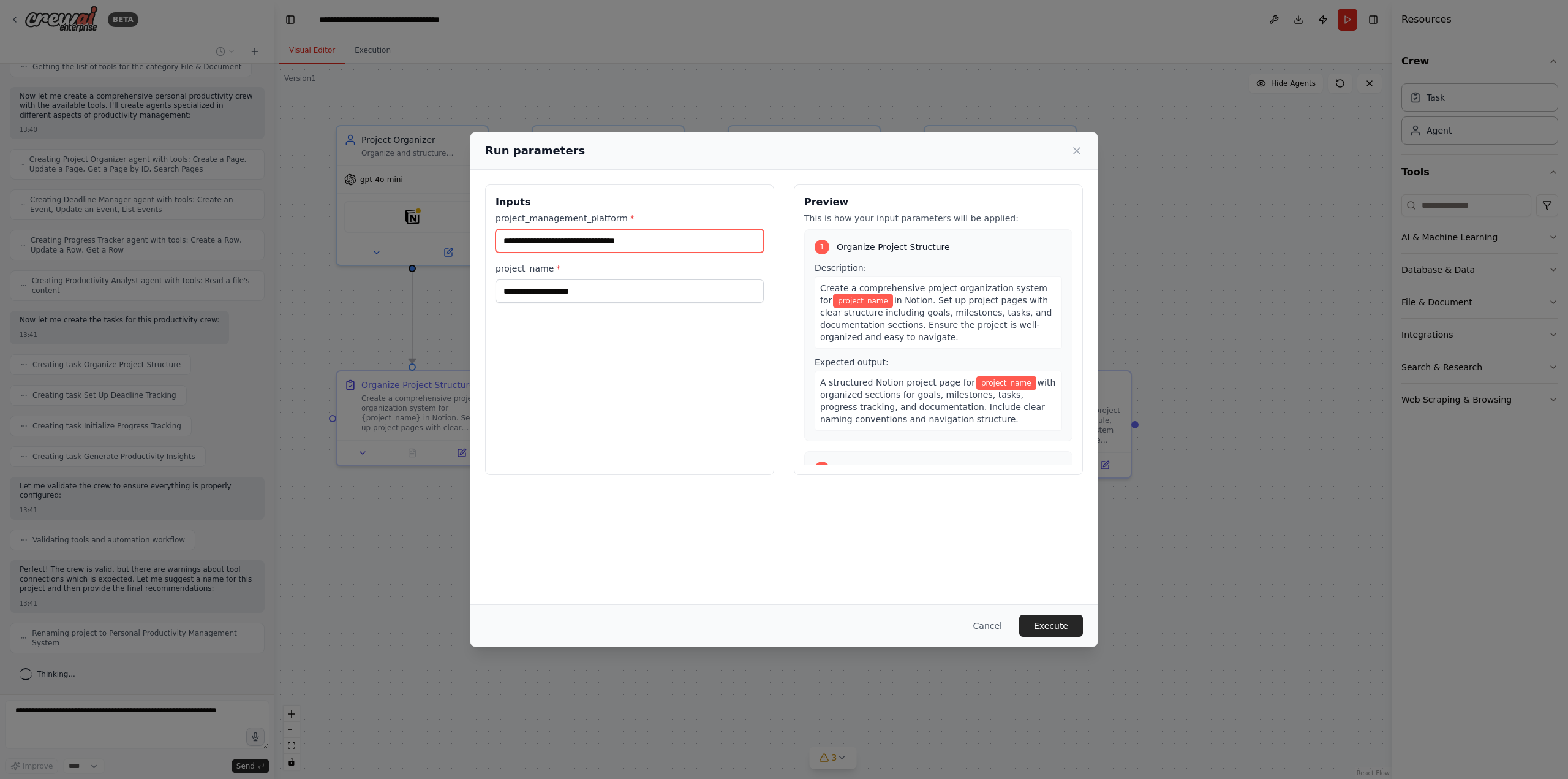
click at [635, 243] on input "project_management_platform *" at bounding box center [630, 240] width 269 height 23
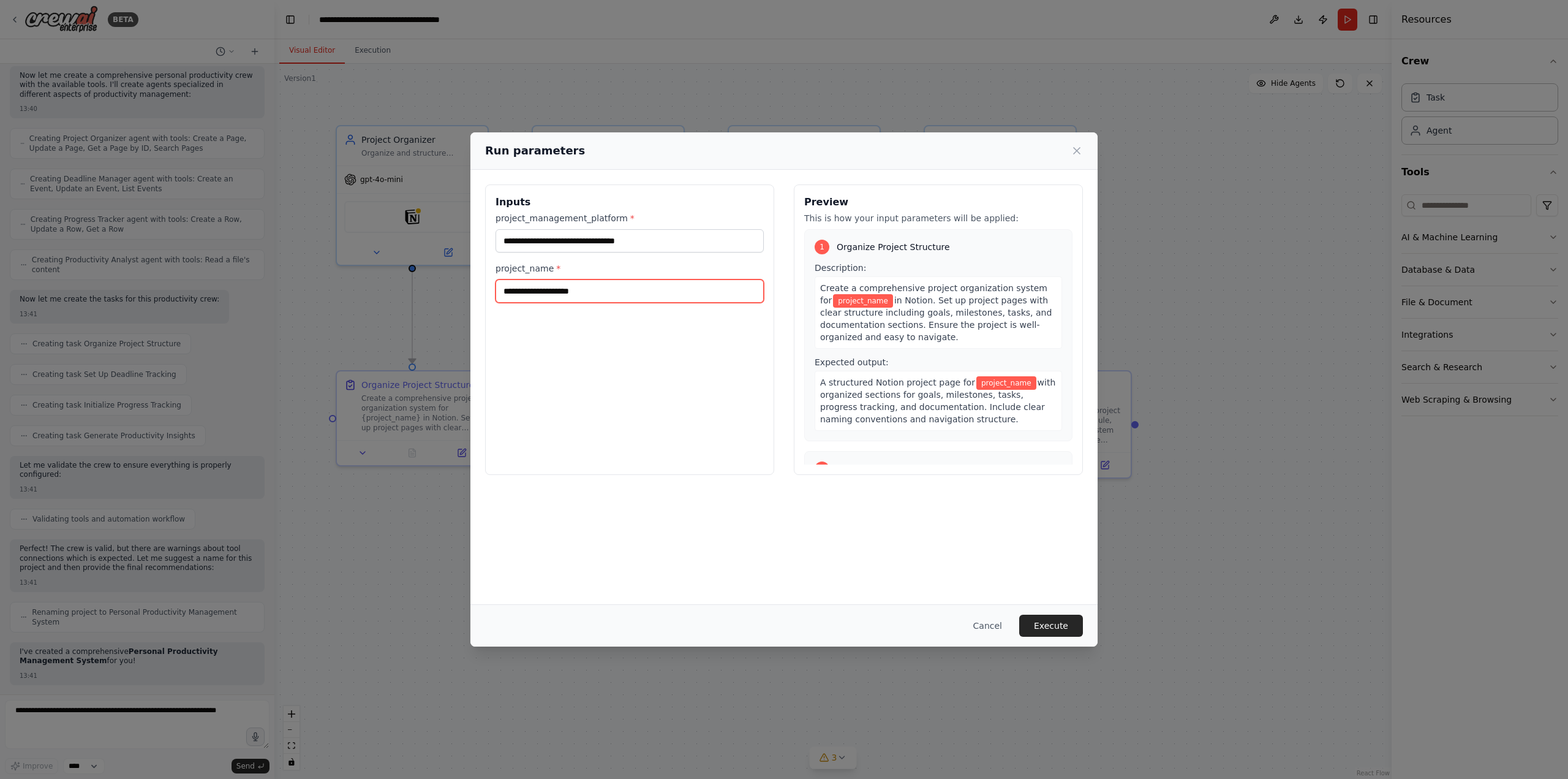
click at [614, 288] on input "project_name *" at bounding box center [630, 291] width 269 height 23
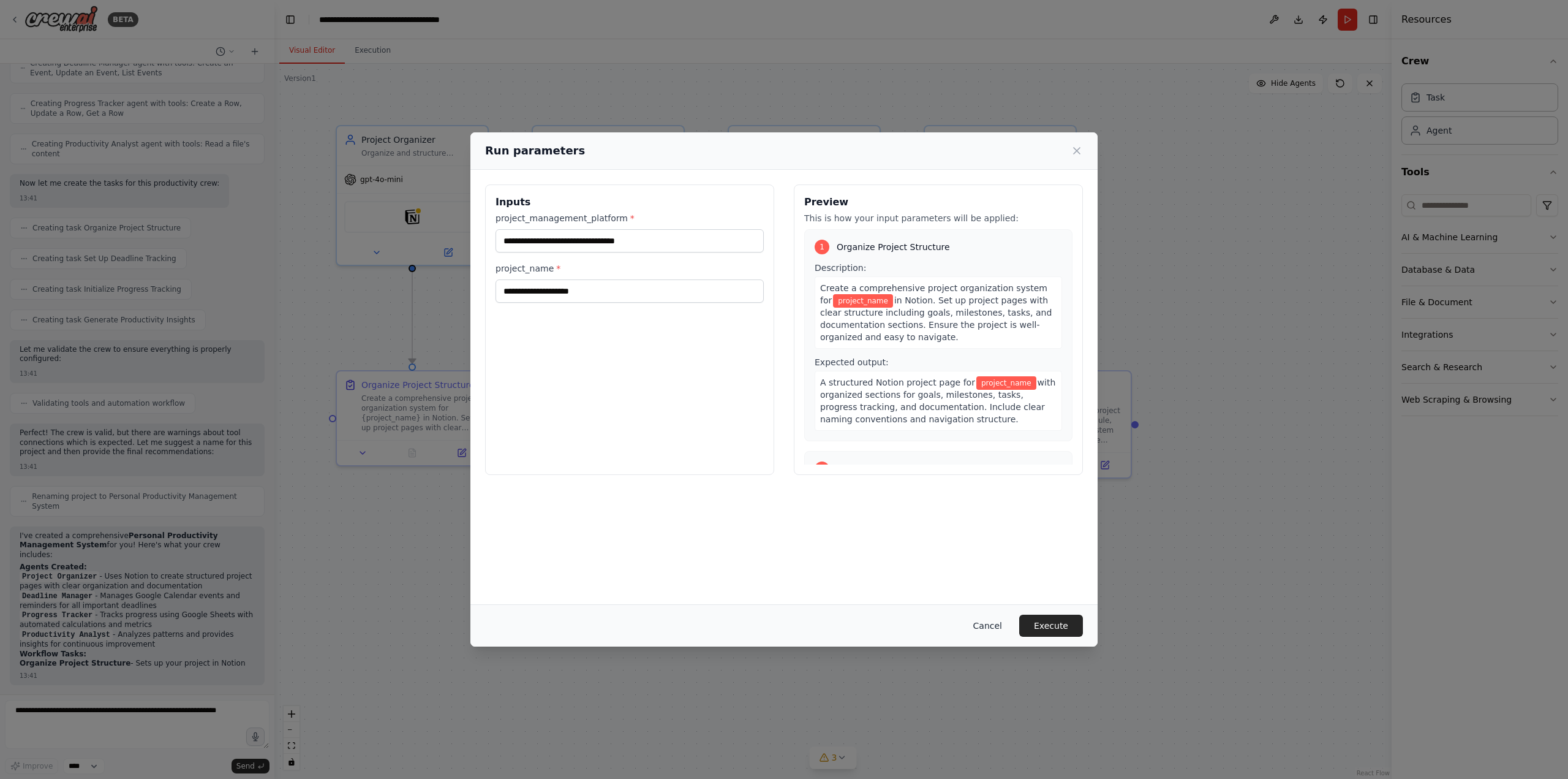
click at [982, 625] on button "Cancel" at bounding box center [988, 626] width 49 height 22
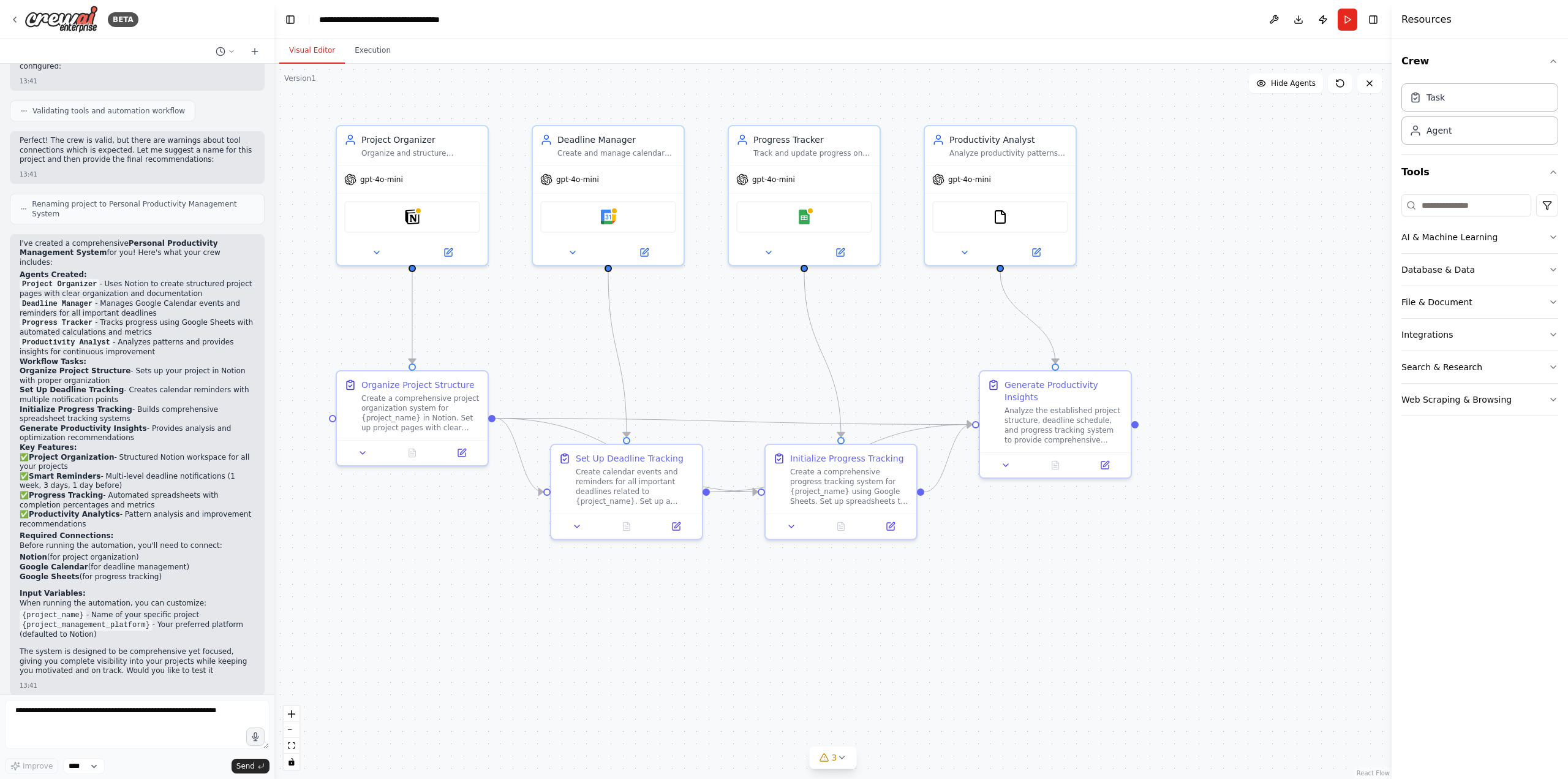
scroll to position [891, 0]
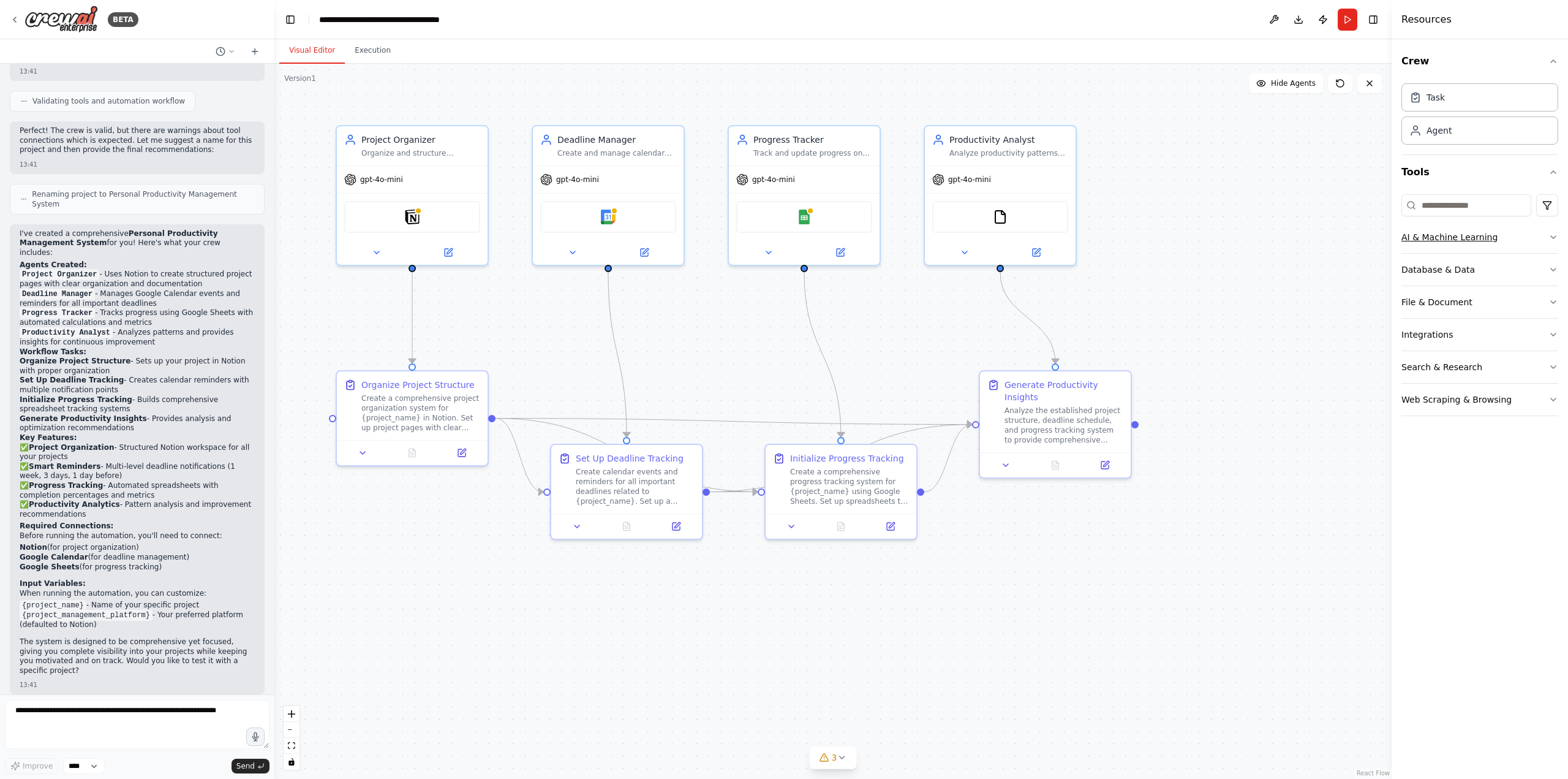
click at [1445, 241] on div "AI & Machine Learning" at bounding box center [1449, 237] width 96 height 12
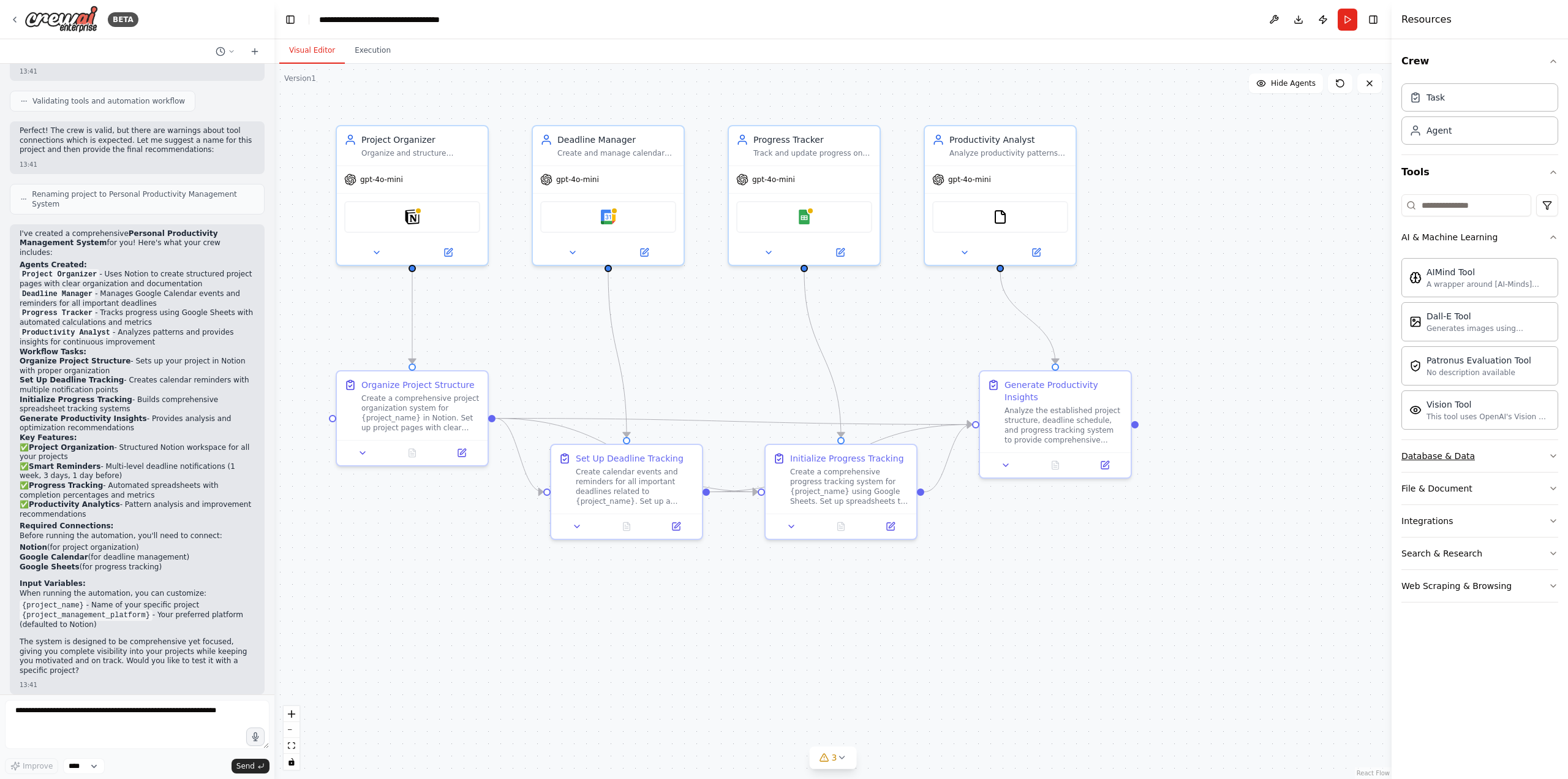
click at [1502, 456] on button "Database & Data" at bounding box center [1480, 456] width 157 height 32
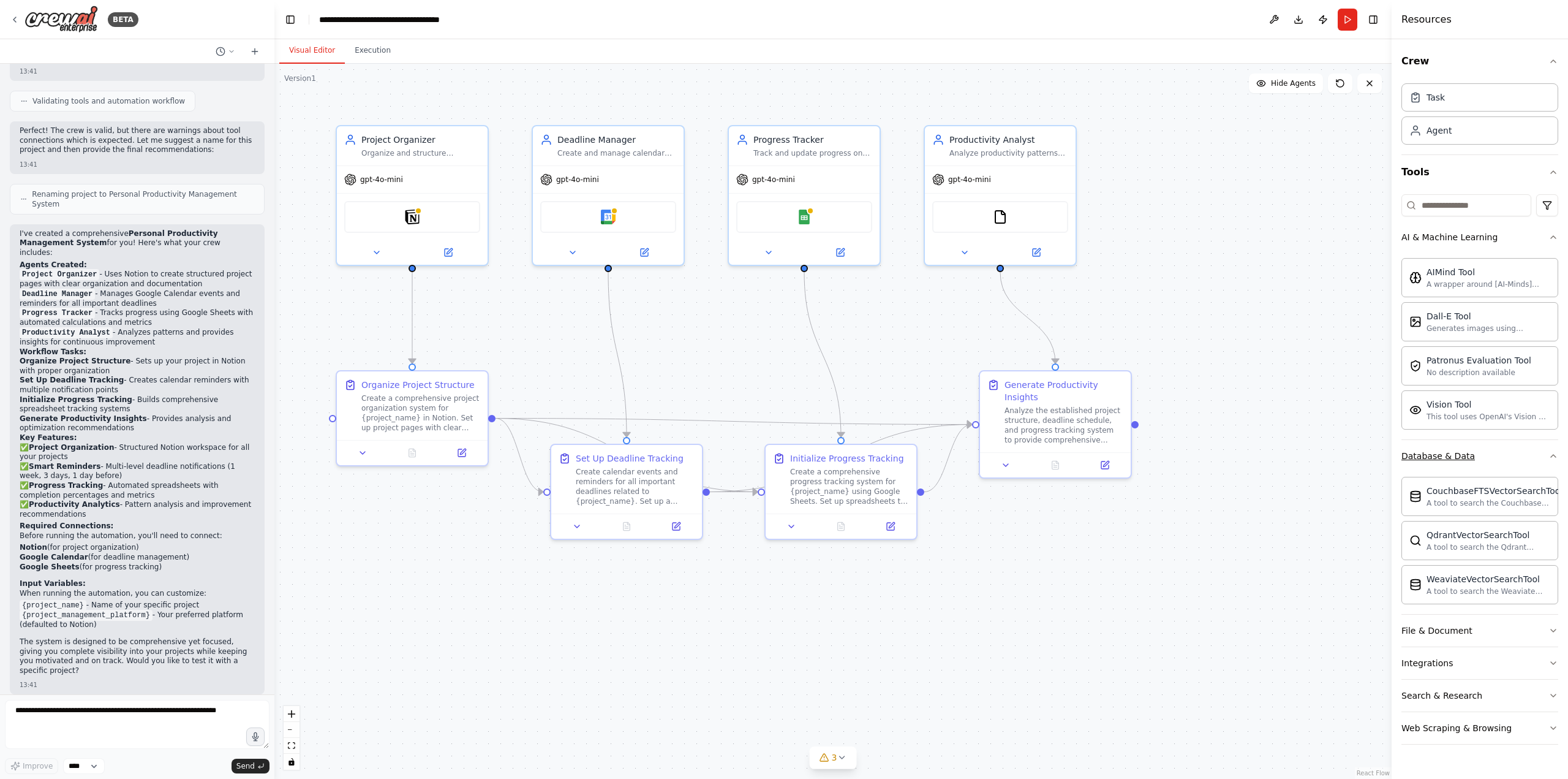
click at [1502, 456] on button "Database & Data" at bounding box center [1480, 456] width 157 height 32
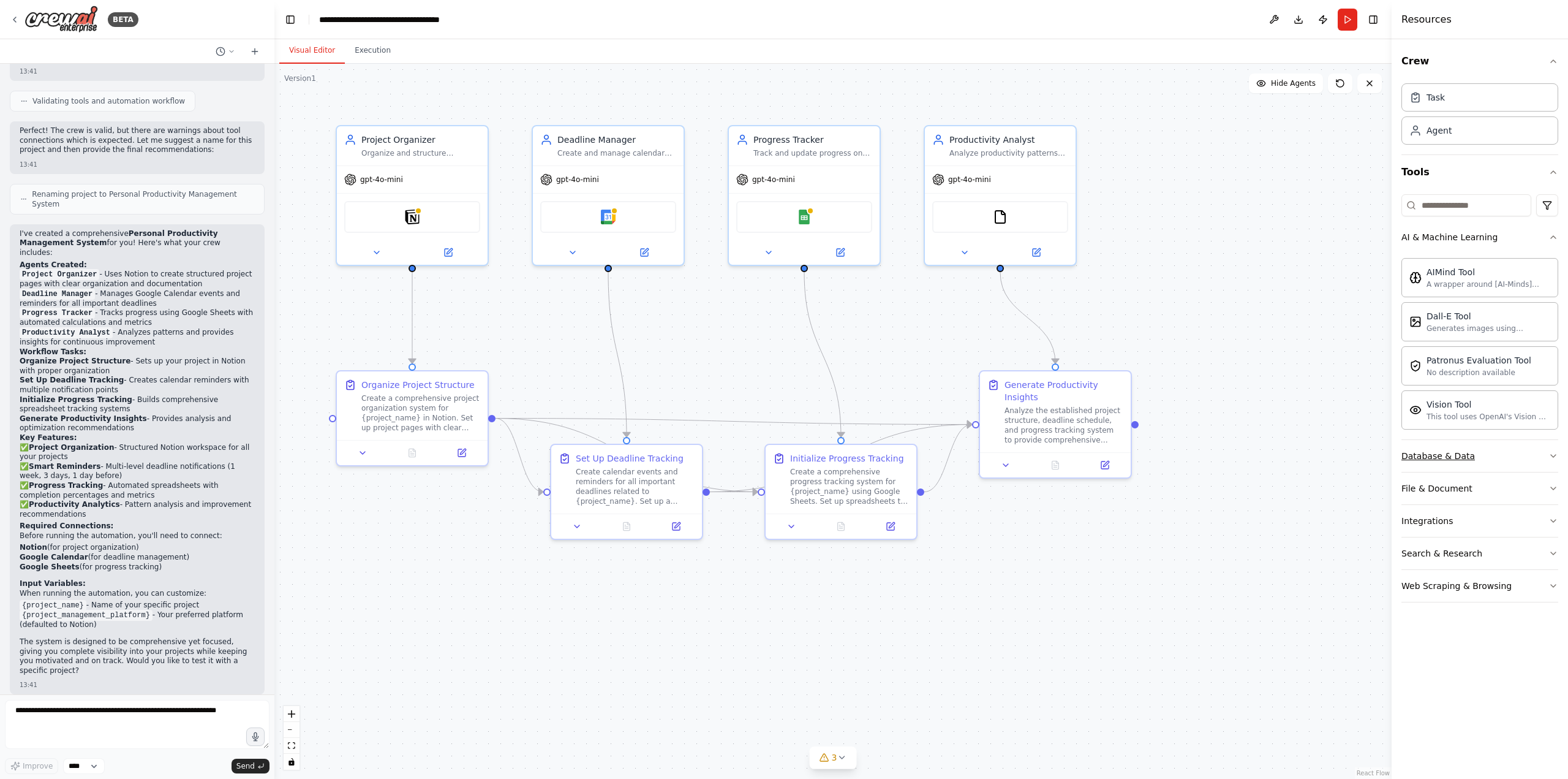
click at [1502, 456] on button "Database & Data" at bounding box center [1480, 456] width 157 height 32
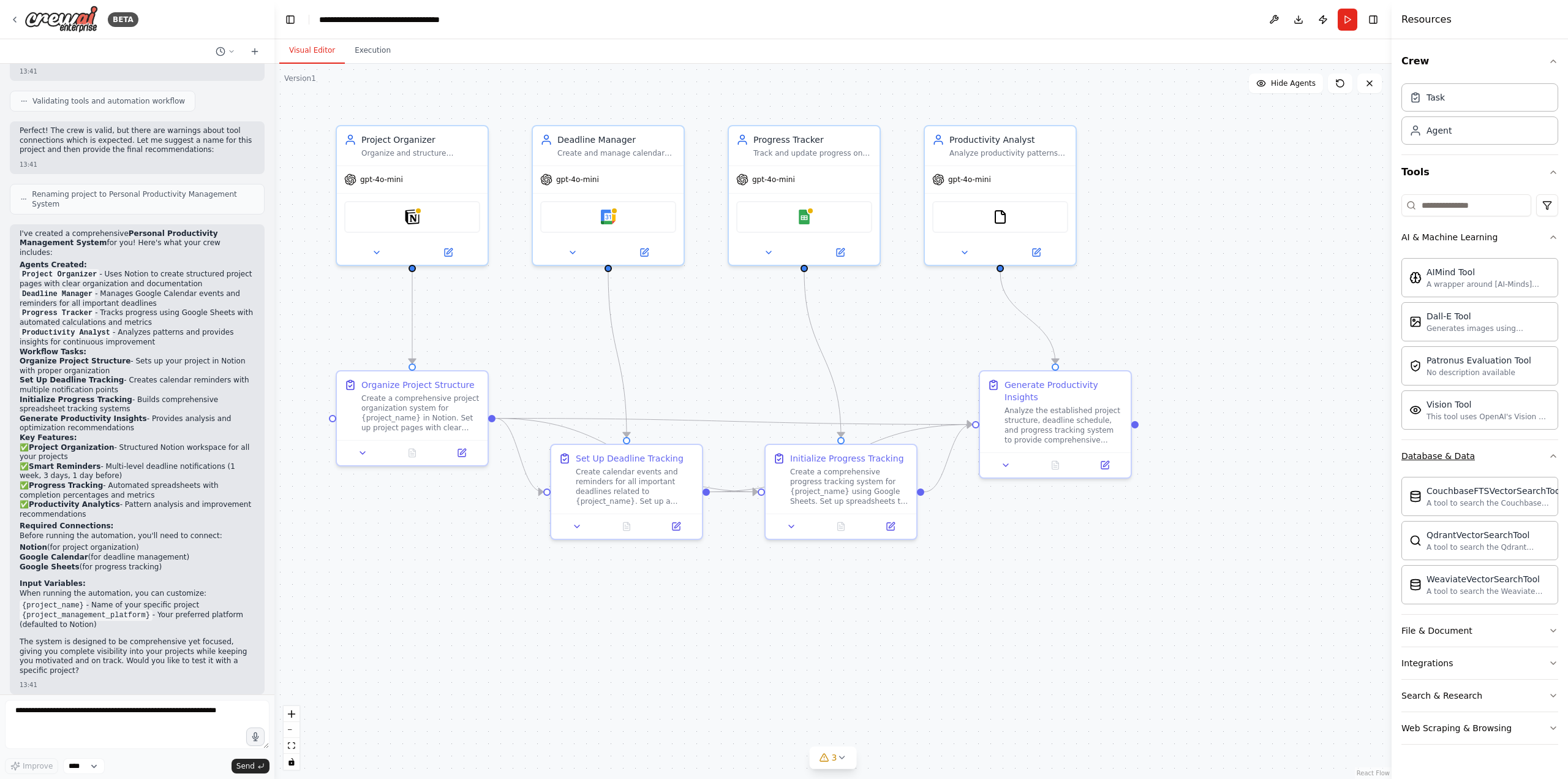
click at [1502, 456] on button "Database & Data" at bounding box center [1480, 456] width 157 height 32
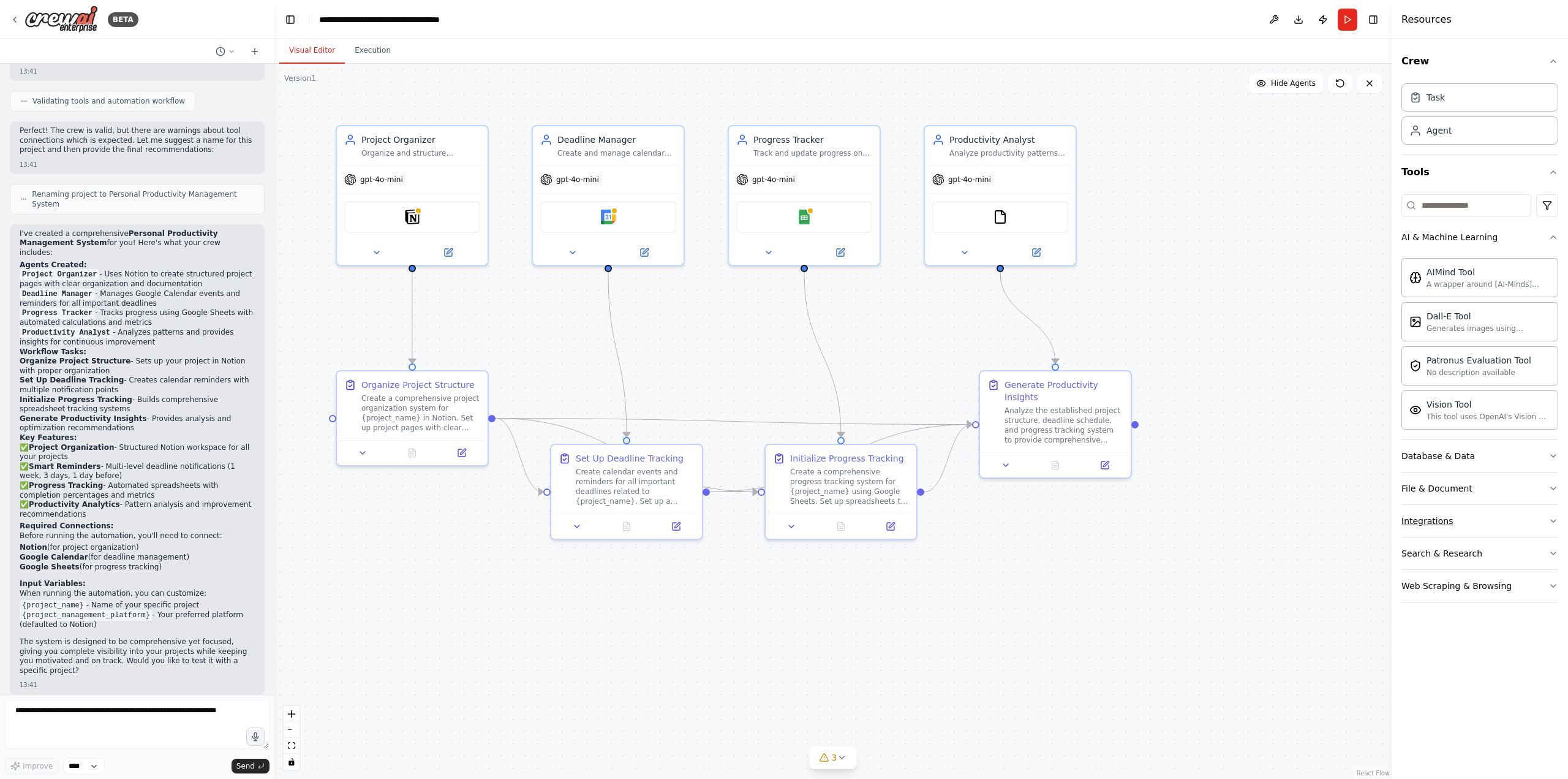
click at [1486, 523] on button "Integrations" at bounding box center [1480, 521] width 157 height 32
drag, startPoint x: 1484, startPoint y: 519, endPoint x: 1488, endPoint y: 495, distance: 24.3
click at [1484, 518] on button "Integrations" at bounding box center [1480, 521] width 157 height 32
click at [1489, 489] on button "File & Document" at bounding box center [1480, 489] width 157 height 32
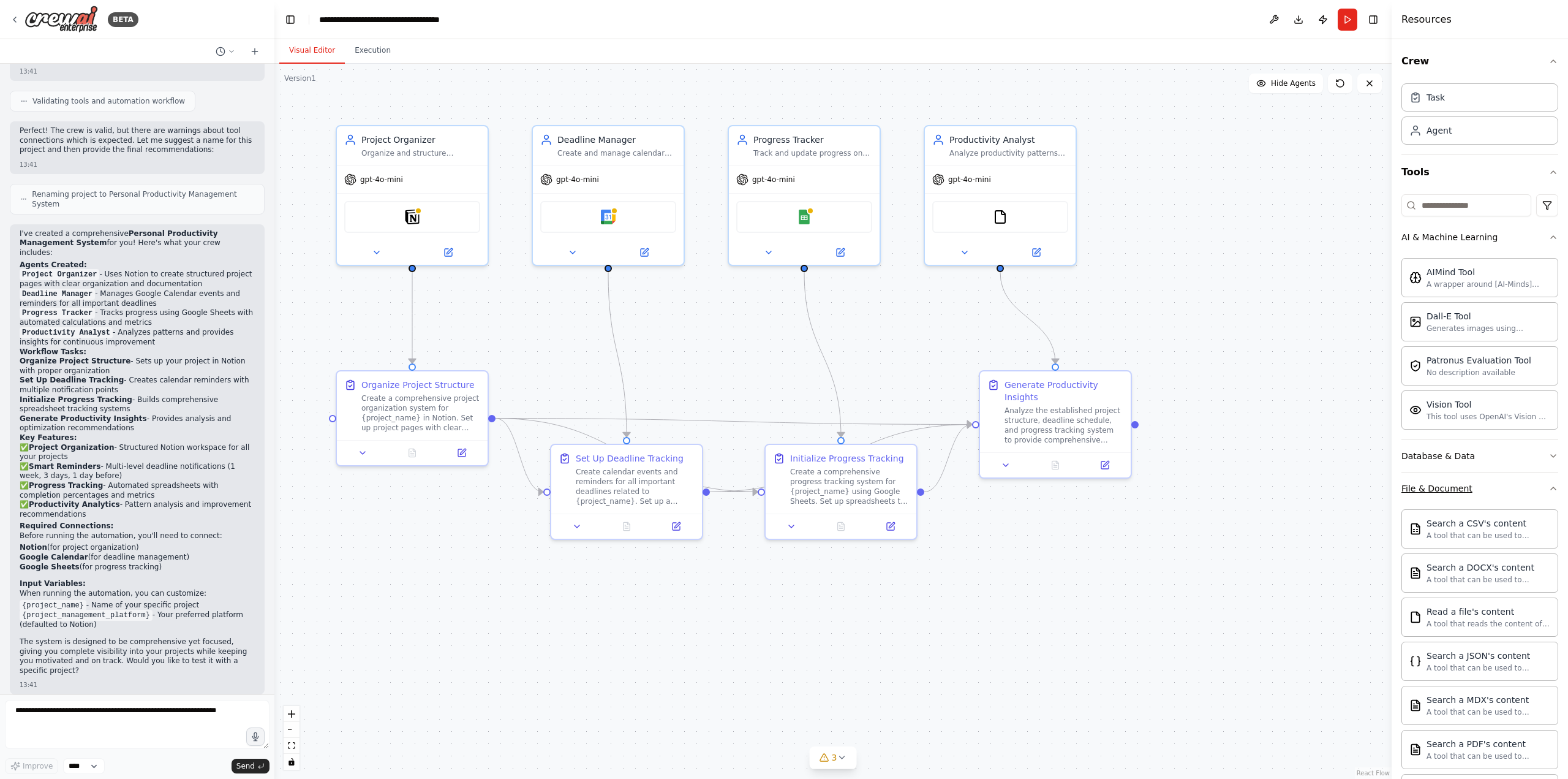
click at [1489, 489] on button "File & Document" at bounding box center [1480, 489] width 157 height 32
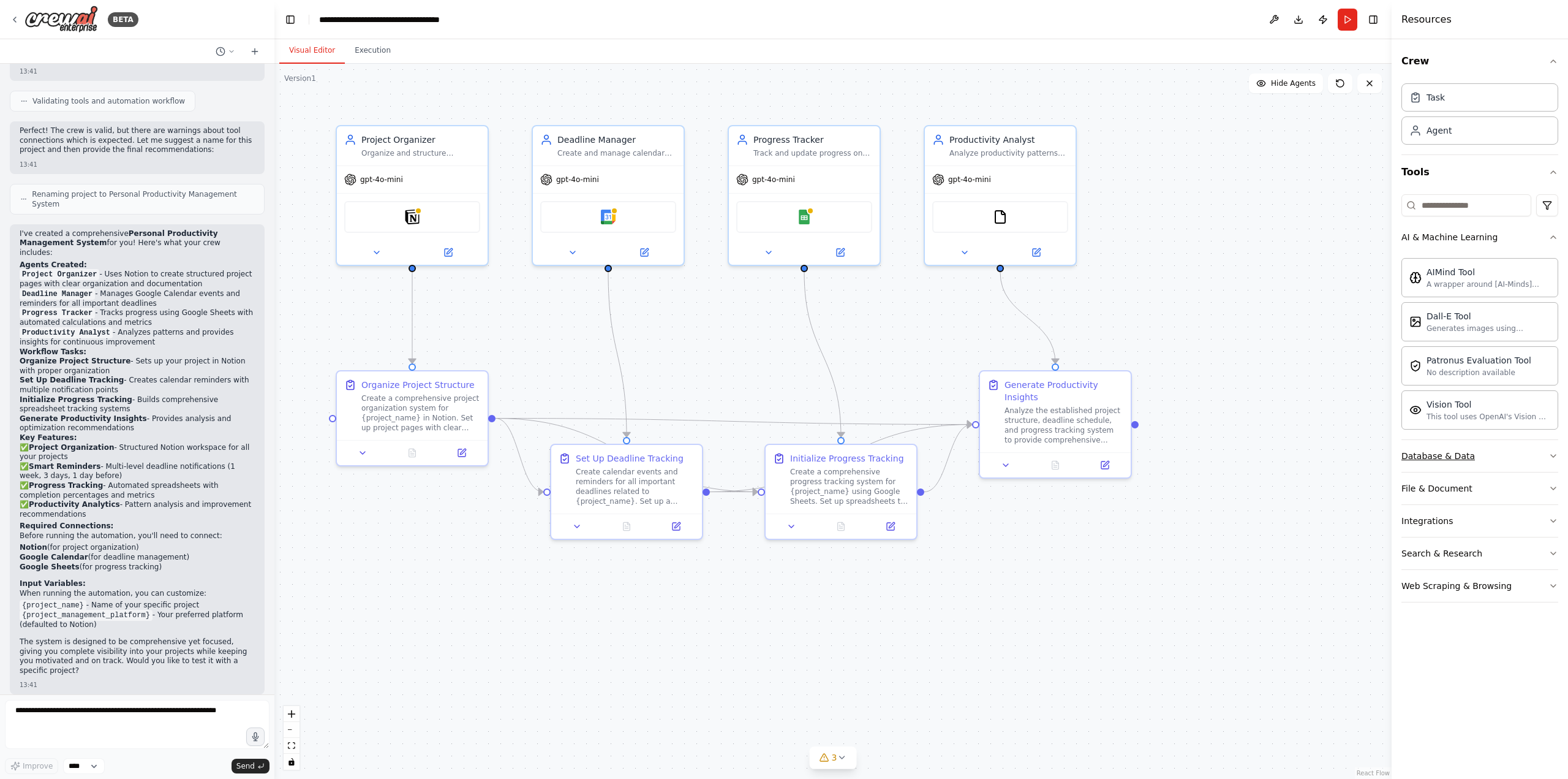
click at [1480, 458] on button "Database & Data" at bounding box center [1480, 456] width 157 height 32
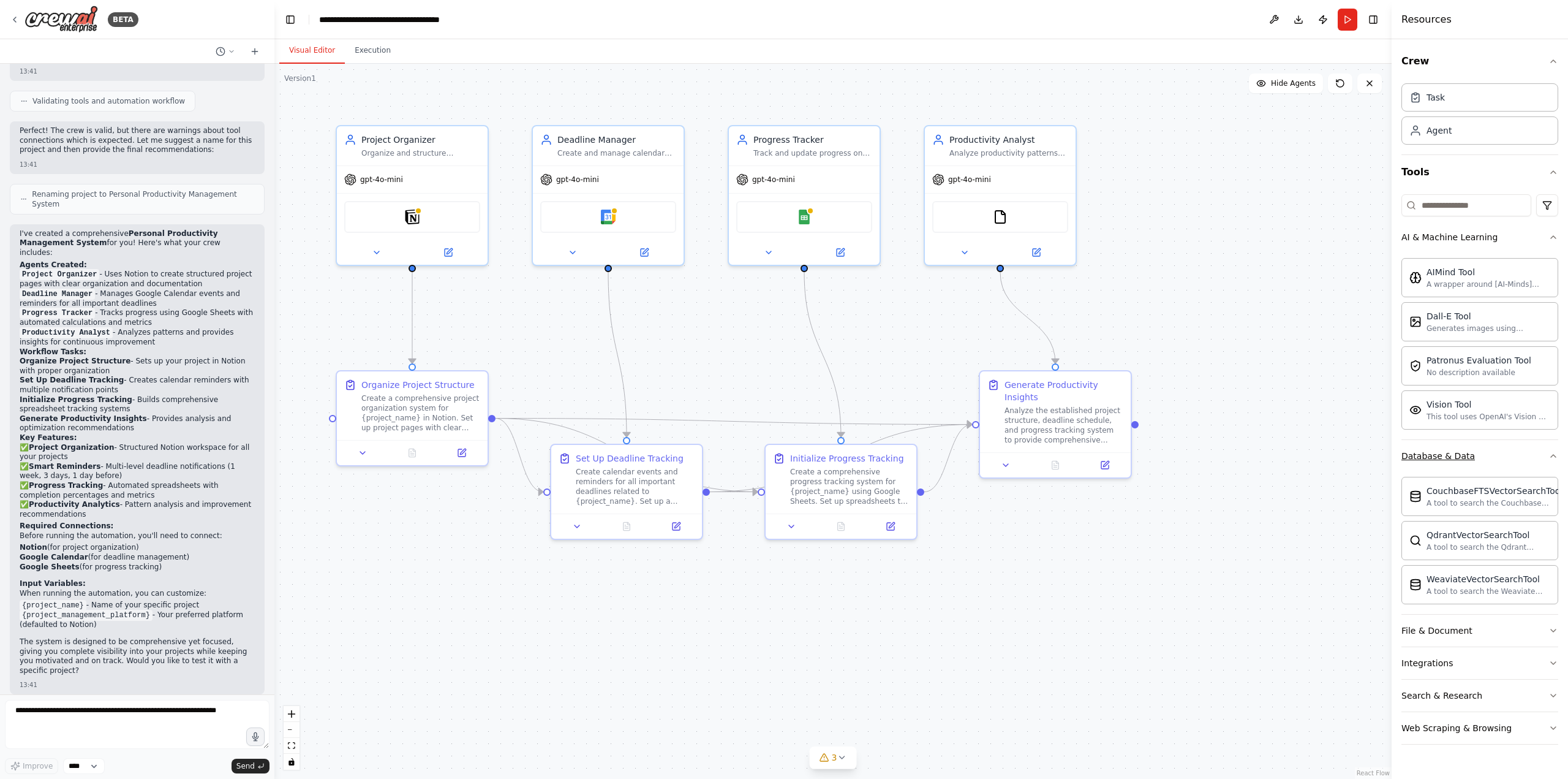
click at [1480, 458] on button "Database & Data" at bounding box center [1480, 456] width 157 height 32
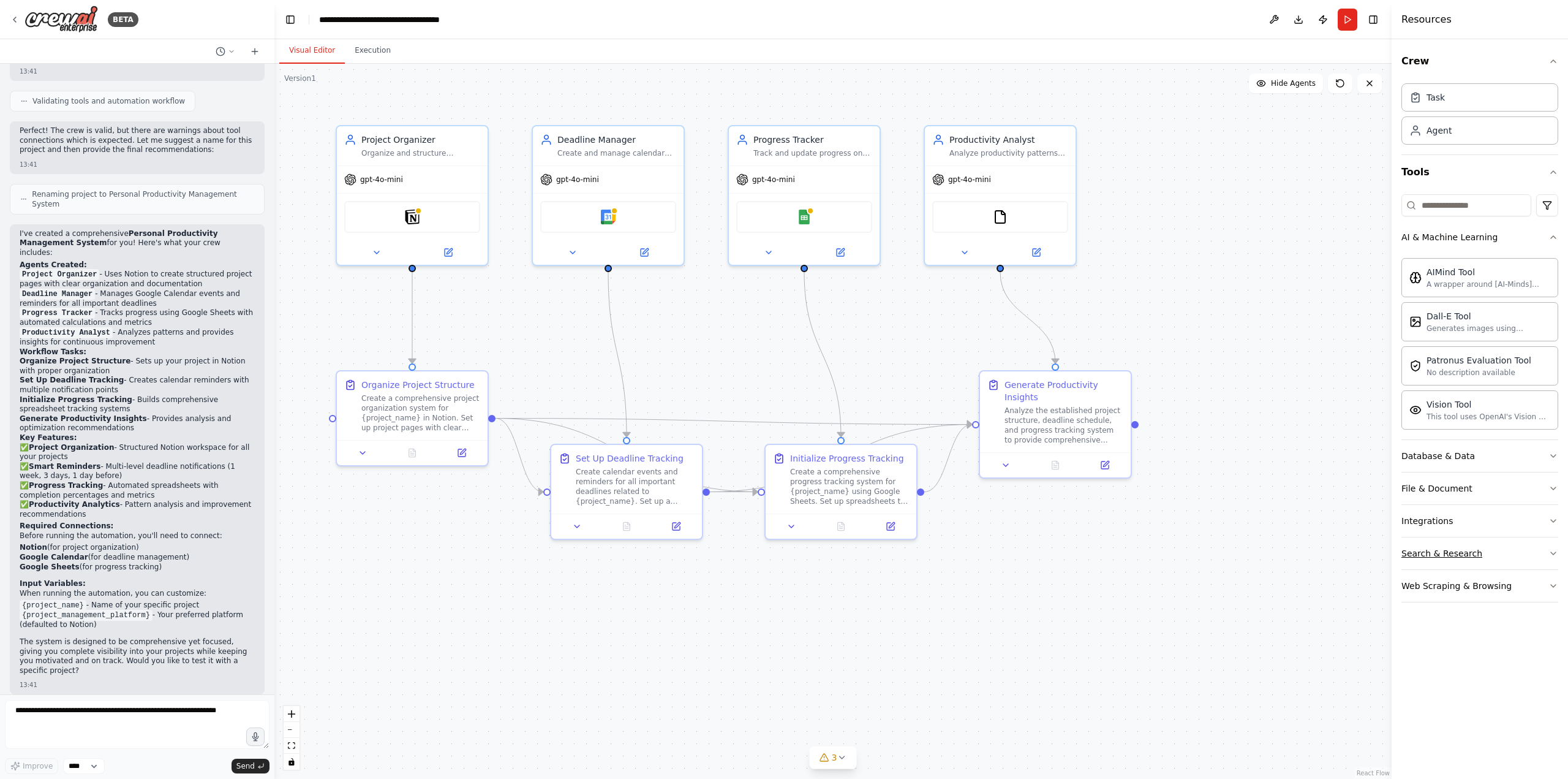
click at [1479, 548] on button "Search & Research" at bounding box center [1480, 553] width 157 height 32
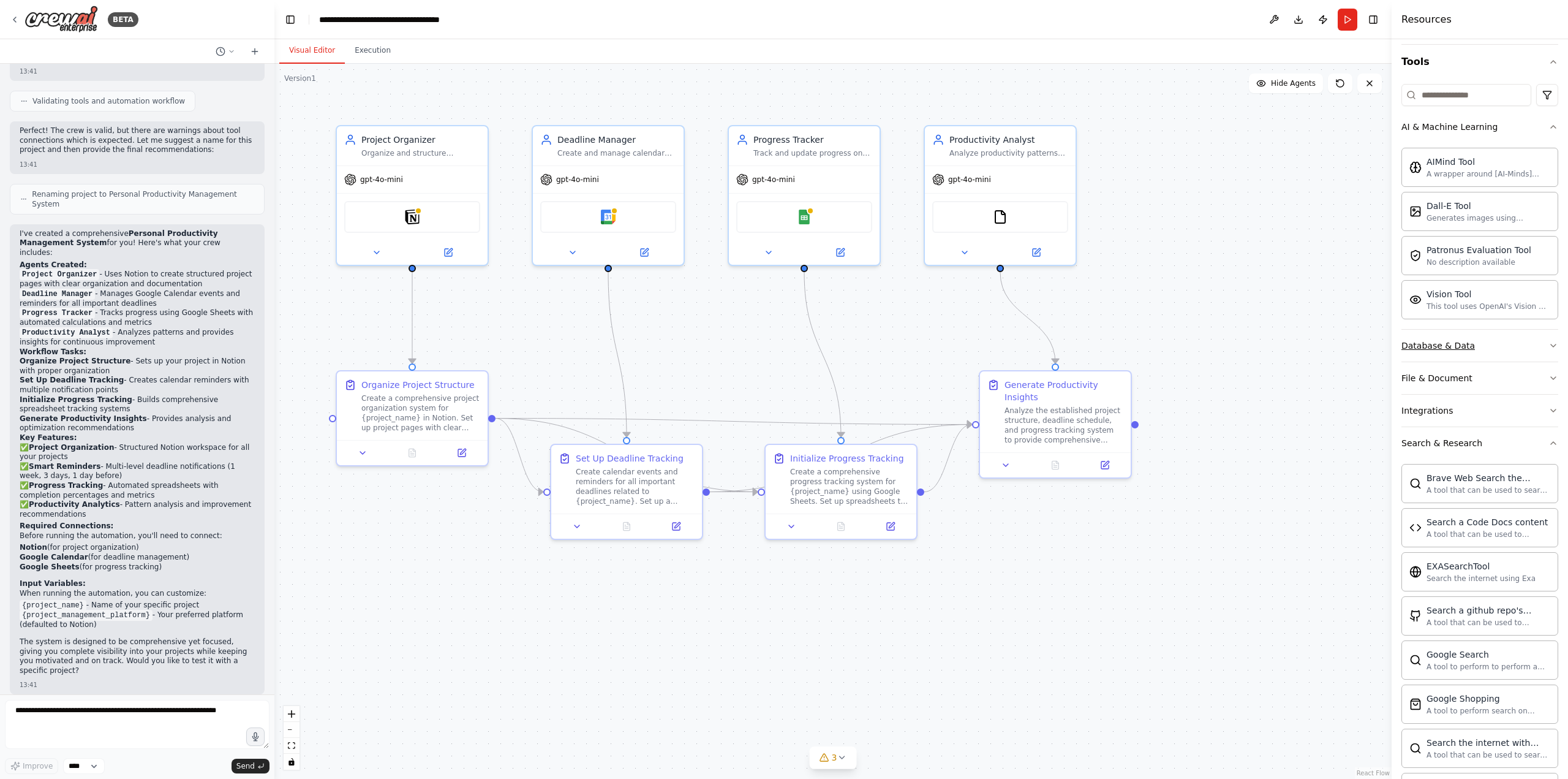
scroll to position [100, 0]
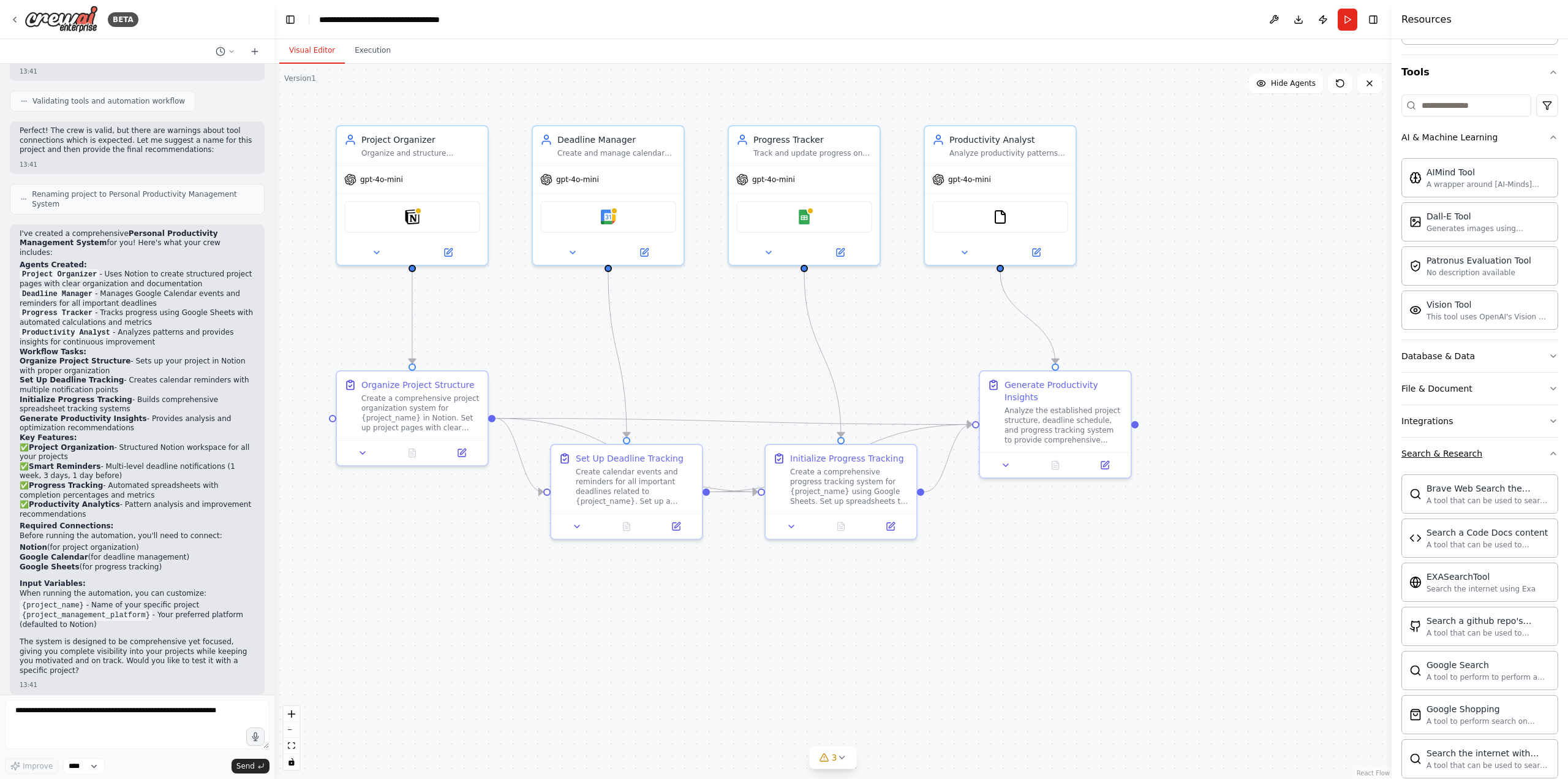
click at [1499, 447] on button "Search & Research" at bounding box center [1480, 454] width 157 height 32
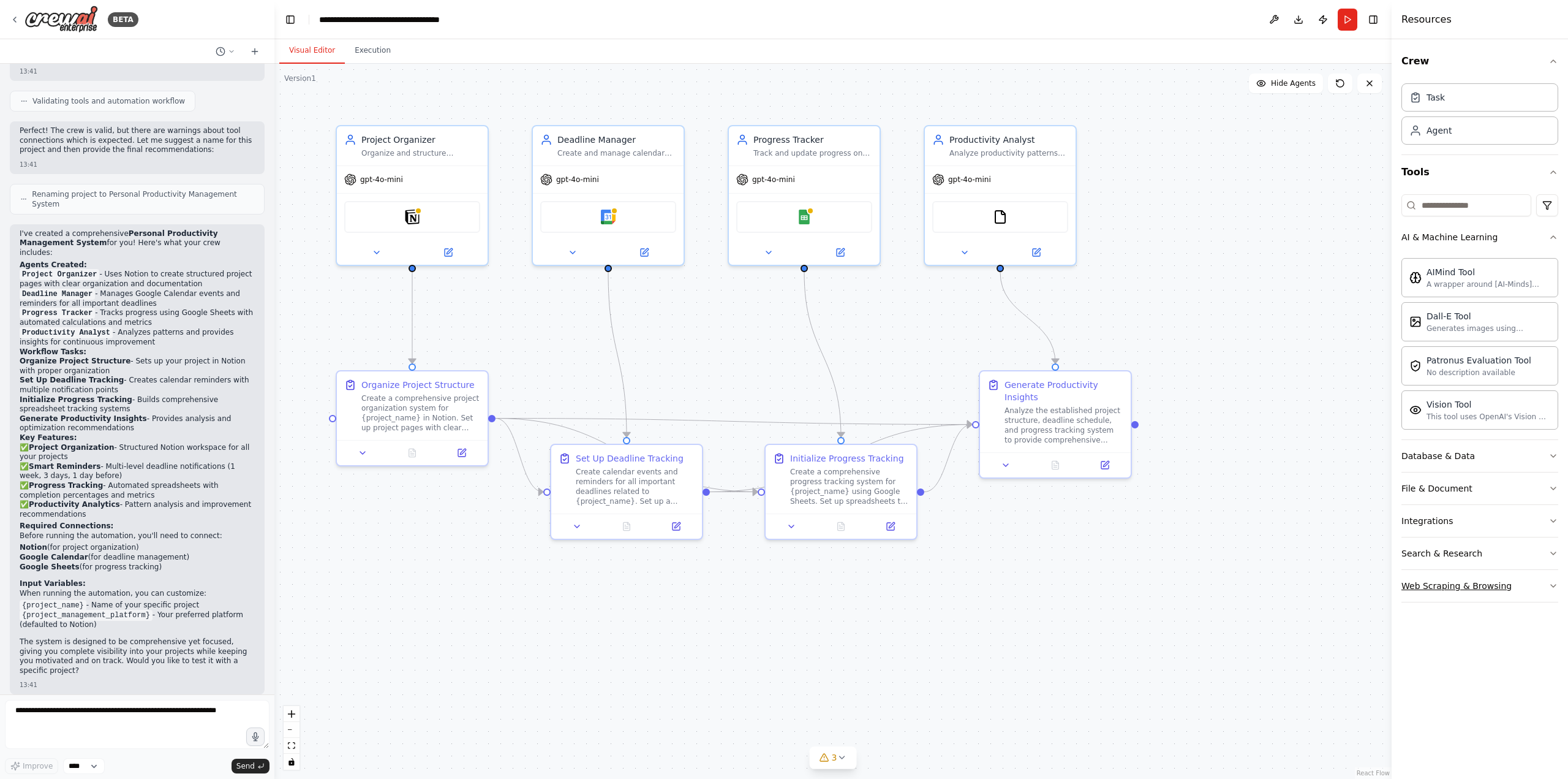
click at [1467, 586] on div "Web Scraping & Browsing" at bounding box center [1456, 586] width 110 height 12
click at [1471, 582] on div "Web Scraping & Browsing" at bounding box center [1456, 586] width 110 height 12
click at [1463, 514] on button "Integrations" at bounding box center [1480, 521] width 157 height 32
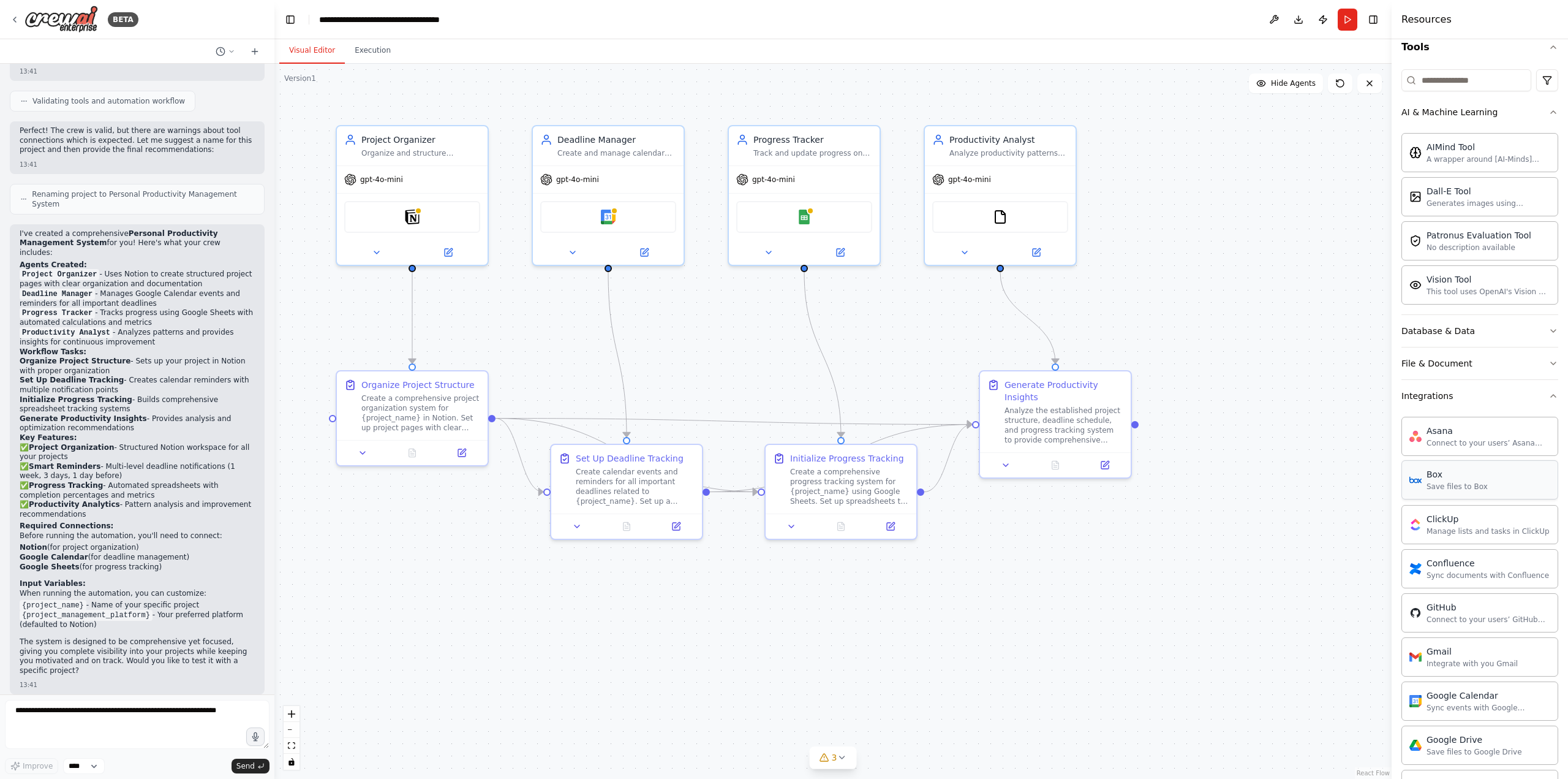
scroll to position [123, 0]
click at [1498, 410] on button "Integrations" at bounding box center [1480, 398] width 157 height 32
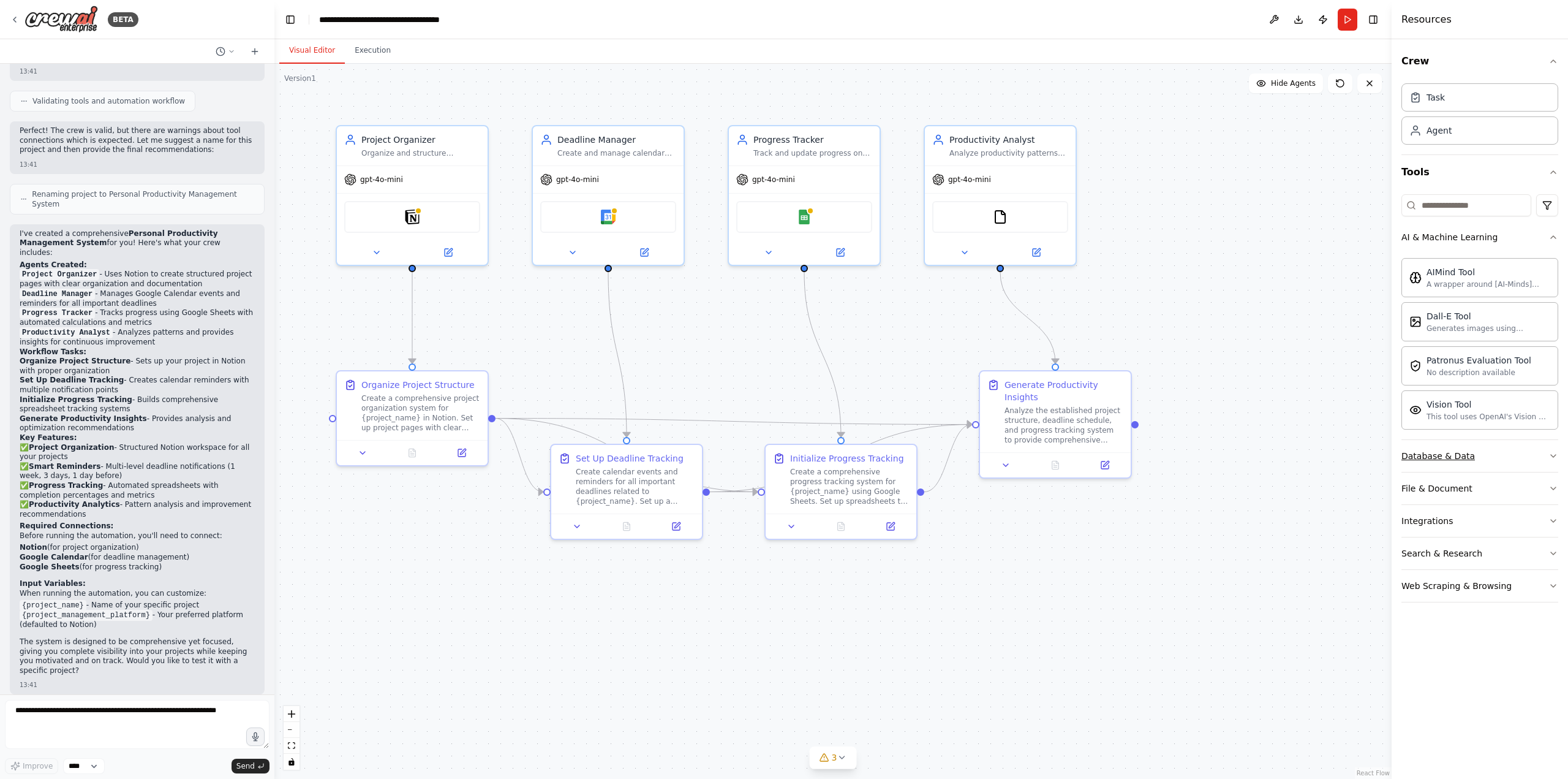
click at [1496, 452] on button "Database & Data" at bounding box center [1480, 456] width 157 height 32
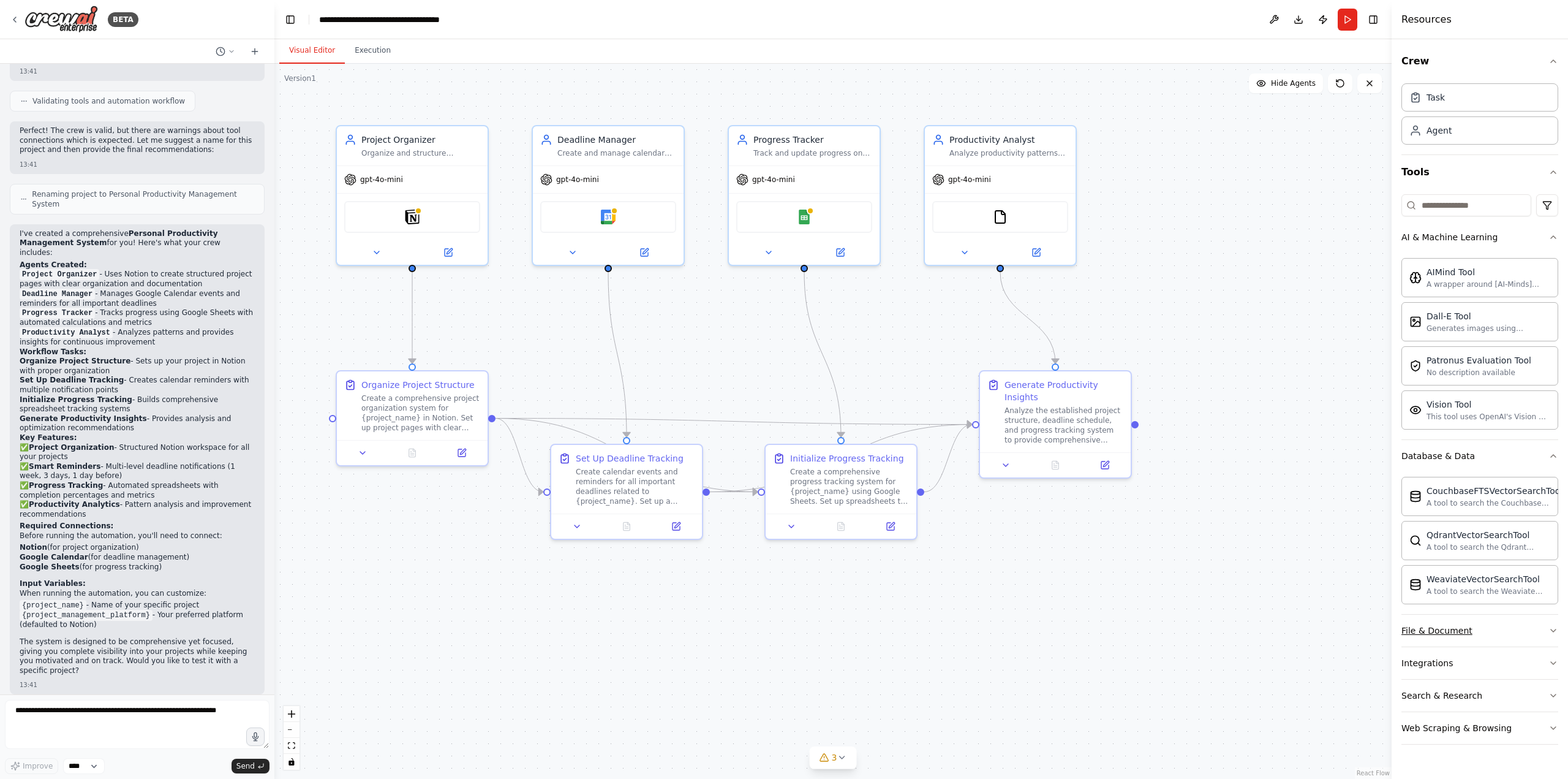
click at [1493, 634] on button "File & Document" at bounding box center [1480, 630] width 157 height 32
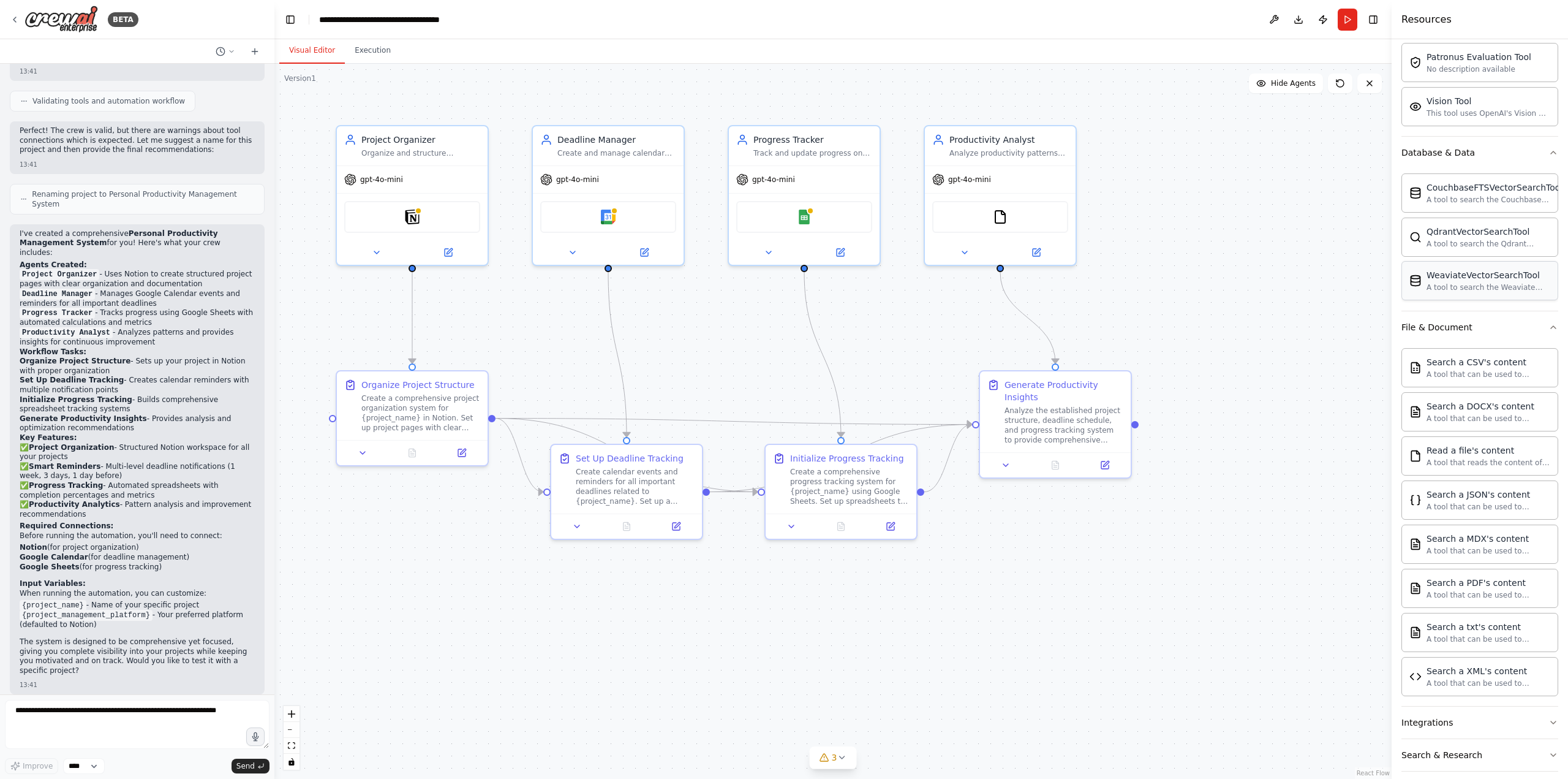
scroll to position [306, 0]
click at [1502, 369] on div "A tool that can be used to semantic search a query from a CSV's content." at bounding box center [1489, 371] width 124 height 10
click at [361, 209] on div "Notion CSVSearchTool" at bounding box center [412, 214] width 136 height 32
click at [377, 382] on div "Organize Project Structure" at bounding box center [418, 382] width 113 height 12
click at [364, 449] on icon at bounding box center [362, 451] width 5 height 3
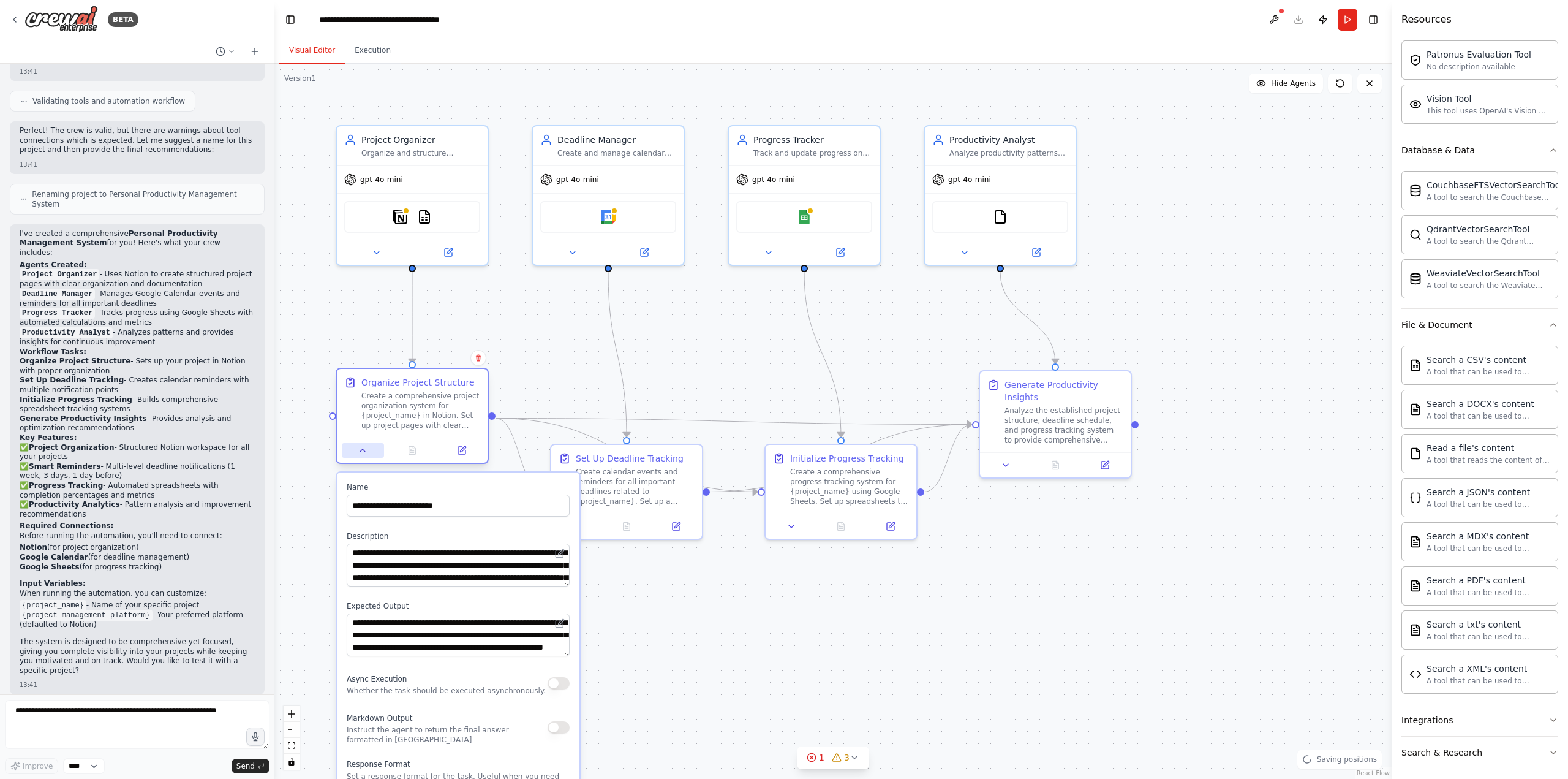
click at [364, 449] on icon at bounding box center [362, 450] width 10 height 10
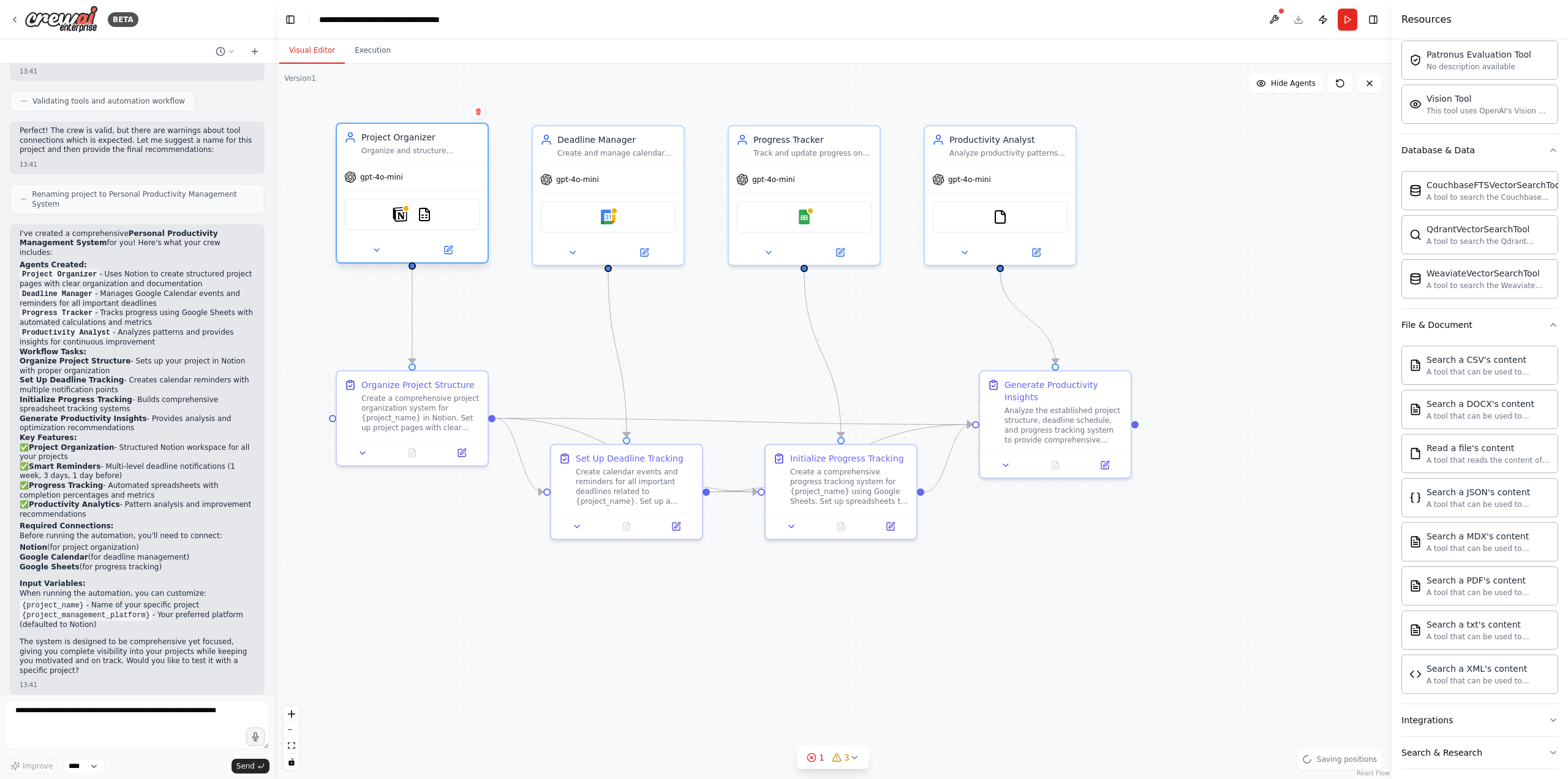
click at [399, 170] on div "gpt-4o-mini" at bounding box center [412, 177] width 151 height 27
click at [440, 123] on div "Project Organizer Organize and structure personal projects in {project_manageme…" at bounding box center [412, 193] width 153 height 141
click at [436, 138] on div "Project Organizer" at bounding box center [421, 137] width 119 height 12
